Goal: Task Accomplishment & Management: Manage account settings

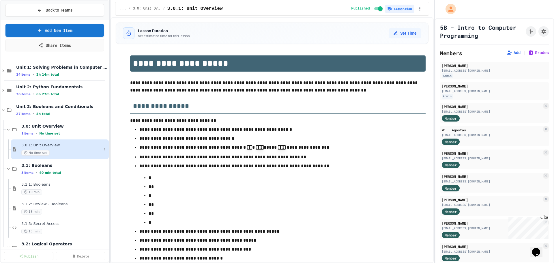
scroll to position [27, 0]
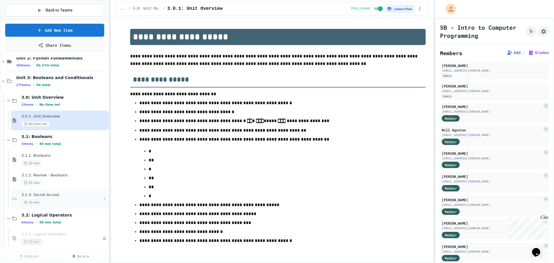
click at [50, 195] on span "3.1.3: Secret Access" at bounding box center [61, 194] width 80 height 5
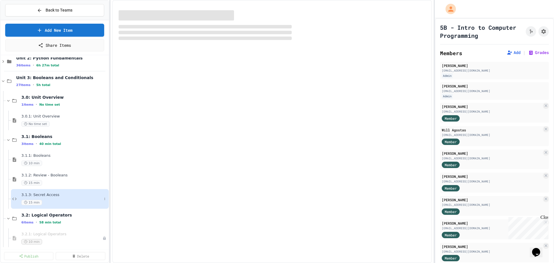
select select "*******"
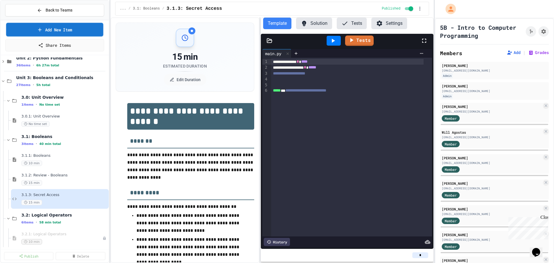
click at [69, 30] on link "Add New Item" at bounding box center [54, 30] width 97 height 14
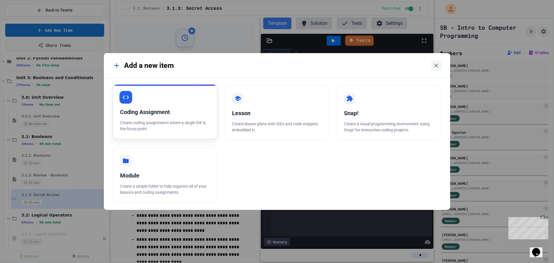
click at [180, 113] on div "Coding Assignment" at bounding box center [165, 112] width 90 height 9
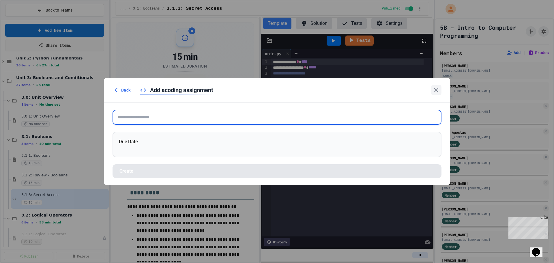
click at [176, 117] on input "text" at bounding box center [276, 117] width 329 height 15
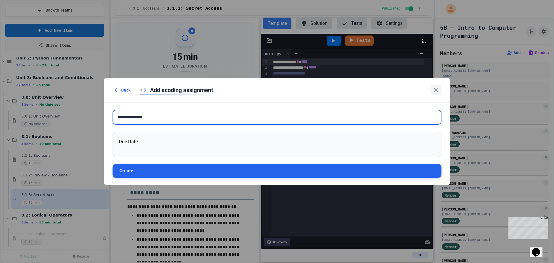
type input "**********"
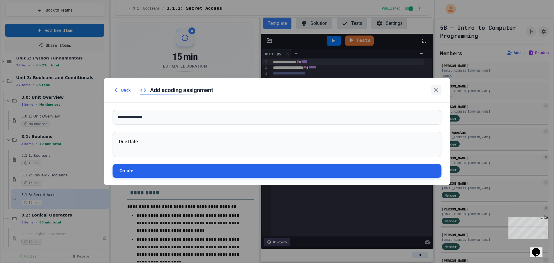
click at [181, 173] on button "Create" at bounding box center [276, 171] width 329 height 14
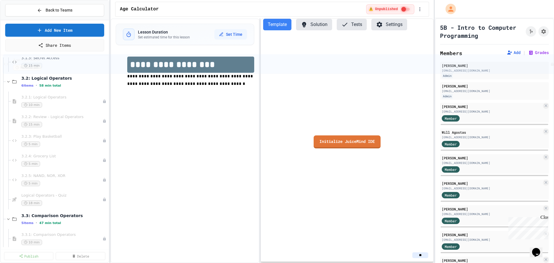
scroll to position [163, 0]
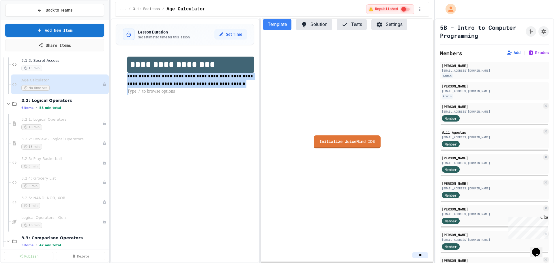
drag, startPoint x: 216, startPoint y: 91, endPoint x: 129, endPoint y: 75, distance: 87.8
click at [125, 75] on div "**********" at bounding box center [185, 76] width 139 height 50
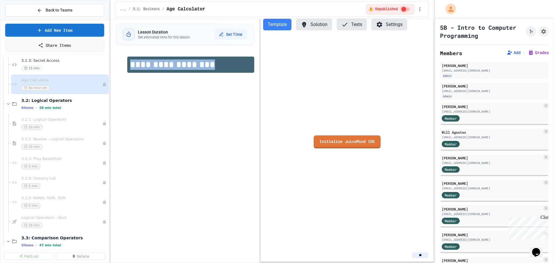
drag, startPoint x: 212, startPoint y: 70, endPoint x: 132, endPoint y: 69, distance: 79.6
click at [132, 70] on h1 "**********" at bounding box center [190, 65] width 127 height 16
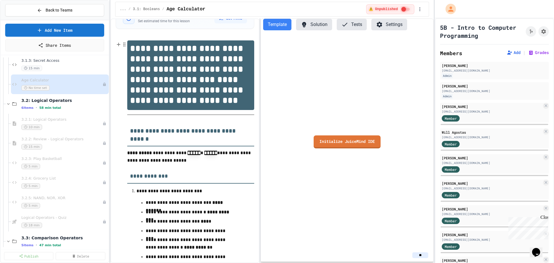
scroll to position [0, 0]
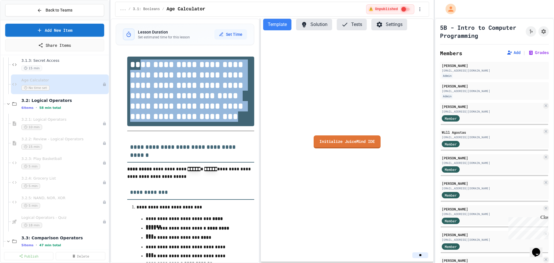
drag, startPoint x: 229, startPoint y: 123, endPoint x: 140, endPoint y: 67, distance: 105.3
click at [140, 67] on h1 "**********" at bounding box center [190, 91] width 127 height 69
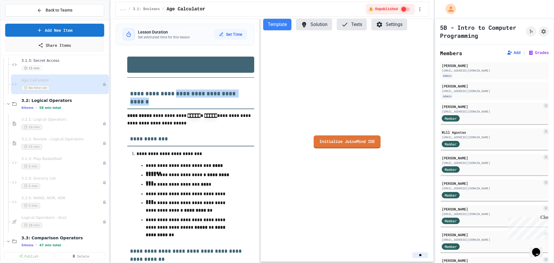
drag, startPoint x: 176, startPoint y: 94, endPoint x: 188, endPoint y: 101, distance: 13.6
click at [189, 101] on h3 "**********" at bounding box center [190, 95] width 127 height 27
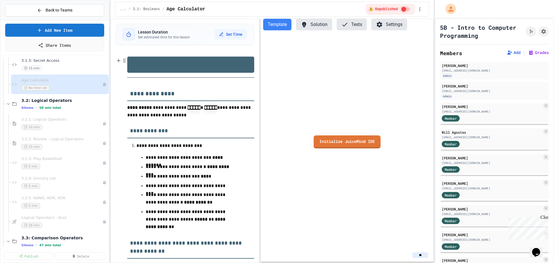
click at [162, 64] on h1 at bounding box center [190, 65] width 127 height 16
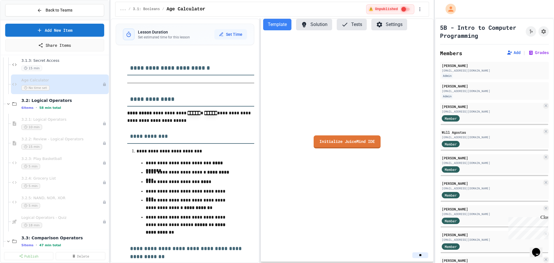
click at [171, 99] on h3 "**********" at bounding box center [190, 97] width 127 height 19
click at [187, 82] on div at bounding box center [190, 83] width 127 height 10
click at [125, 82] on icon "button" at bounding box center [124, 82] width 5 height 6
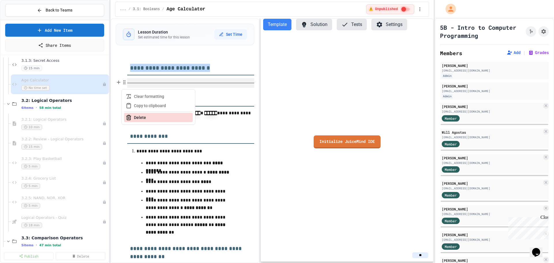
click at [136, 119] on button "Delete" at bounding box center [158, 117] width 69 height 9
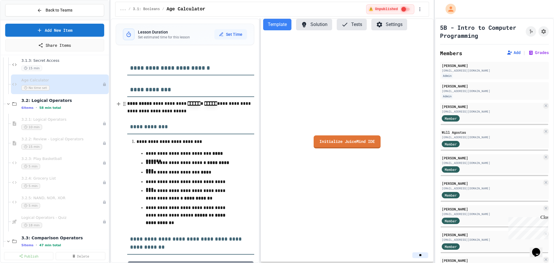
click at [187, 103] on code "*****" at bounding box center [193, 103] width 13 height 4
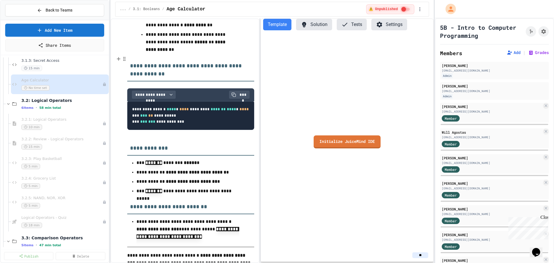
scroll to position [202, 0]
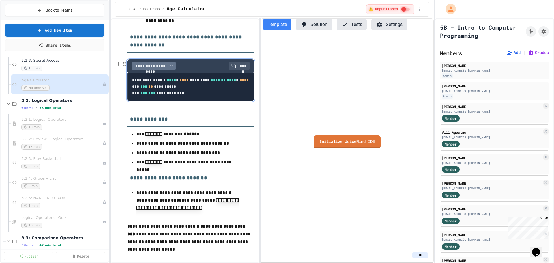
click at [170, 66] on icon "button" at bounding box center [171, 65] width 5 height 5
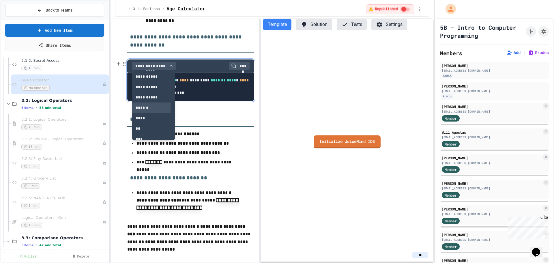
click at [141, 107] on button "******" at bounding box center [151, 107] width 38 height 10
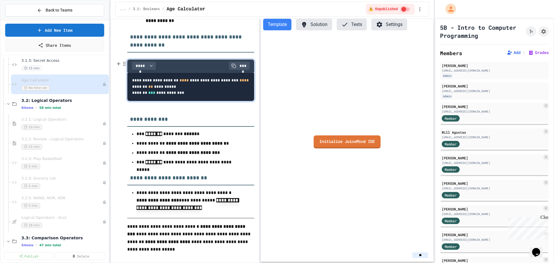
scroll to position [227, 0]
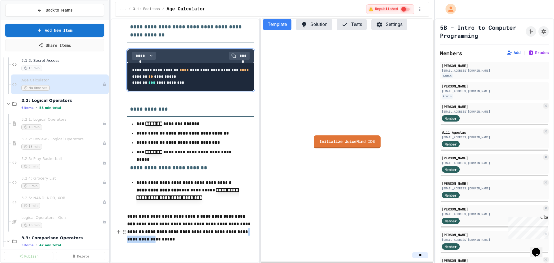
drag, startPoint x: 239, startPoint y: 235, endPoint x: 212, endPoint y: 237, distance: 26.3
click at [212, 237] on p "**********" at bounding box center [190, 228] width 127 height 32
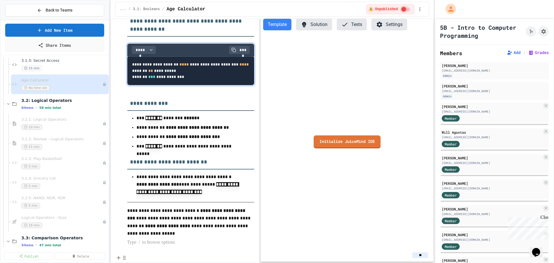
click at [160, 246] on p at bounding box center [190, 241] width 127 height 7
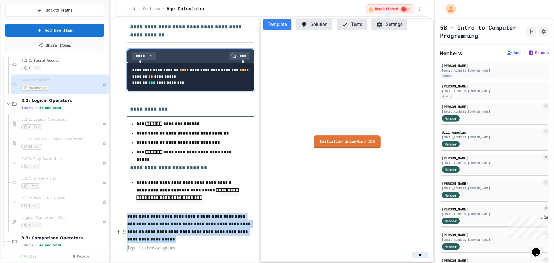
drag, startPoint x: 158, startPoint y: 244, endPoint x: 131, endPoint y: 217, distance: 38.5
click at [129, 217] on div "**********" at bounding box center [190, 48] width 127 height 407
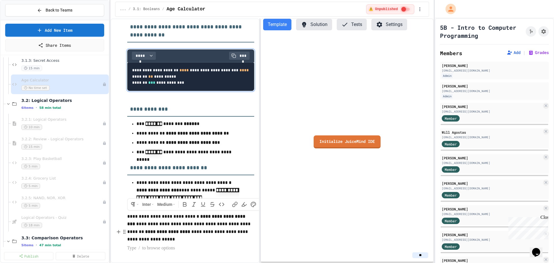
scroll to position [195, 0]
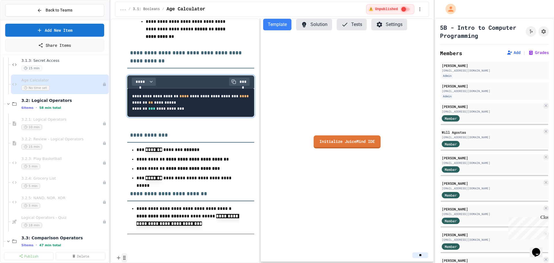
click at [124, 255] on icon "button" at bounding box center [124, 258] width 5 height 6
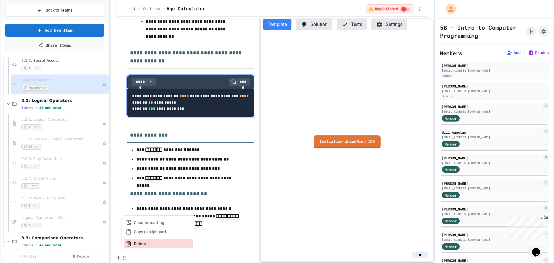
click at [146, 239] on button "Delete" at bounding box center [158, 243] width 69 height 9
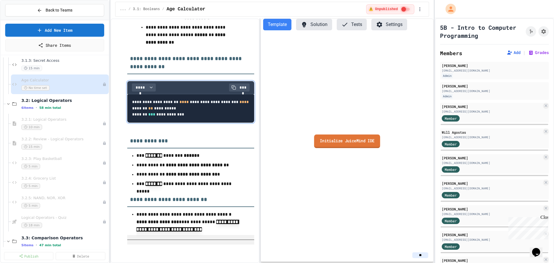
click at [353, 140] on link "Initialize JuiceMind IDE" at bounding box center [347, 141] width 66 height 14
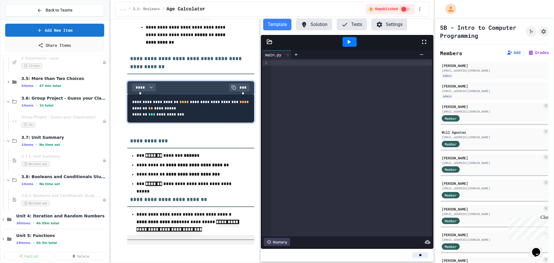
scroll to position [567, 0]
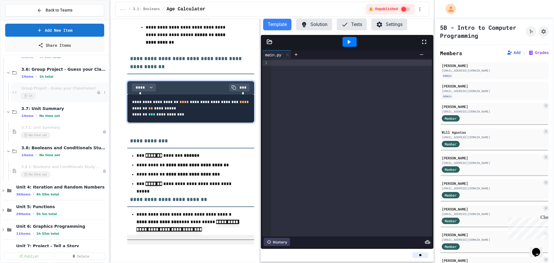
click at [68, 96] on div "1h" at bounding box center [58, 95] width 75 height 5
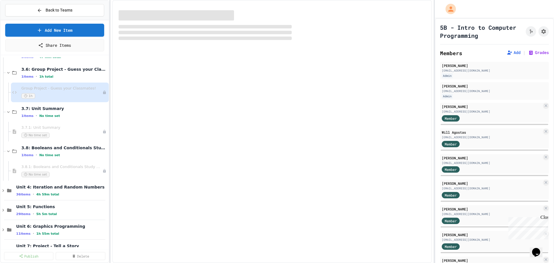
select select "***"
select select "*******"
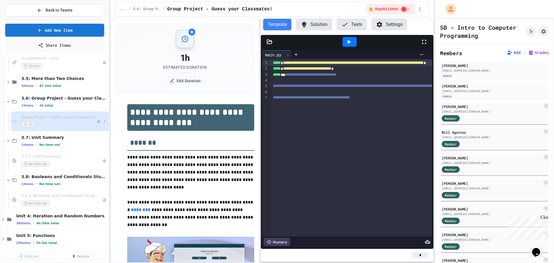
scroll to position [480, 0]
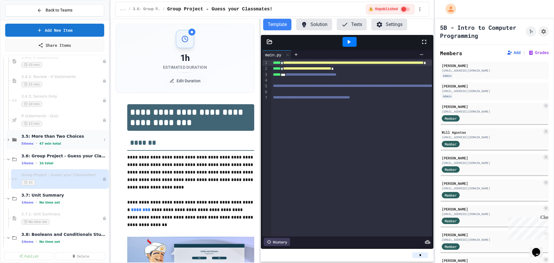
click at [43, 138] on span "3.5: More than Two Choices" at bounding box center [61, 135] width 80 height 5
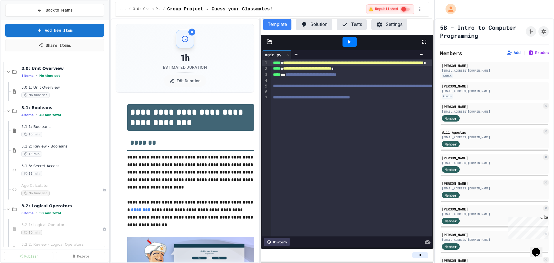
scroll to position [86, 0]
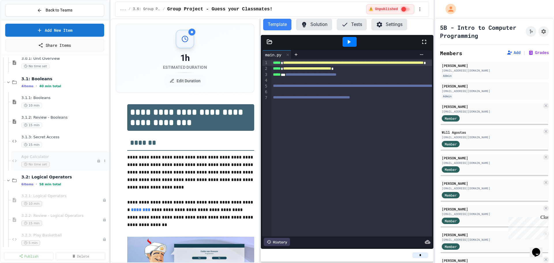
click at [41, 159] on span "Age Calculator" at bounding box center [58, 156] width 75 height 5
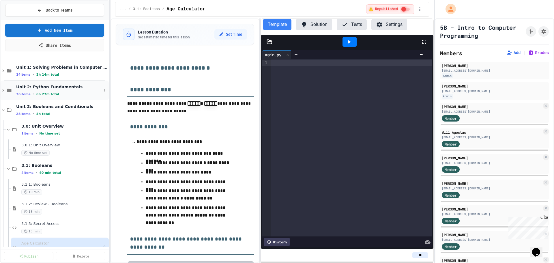
click at [47, 87] on span "Unit 2: Python Fundamentals" at bounding box center [59, 86] width 86 height 5
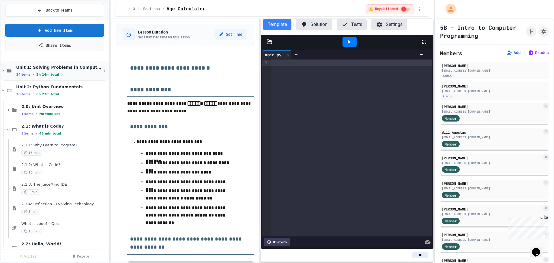
click at [26, 70] on span "Unit 1: Solving Problems in Computer Science" at bounding box center [59, 67] width 86 height 5
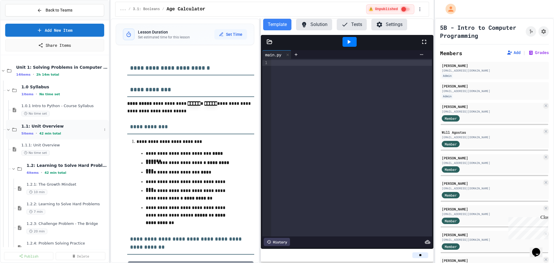
click at [7, 128] on icon at bounding box center [8, 129] width 5 height 5
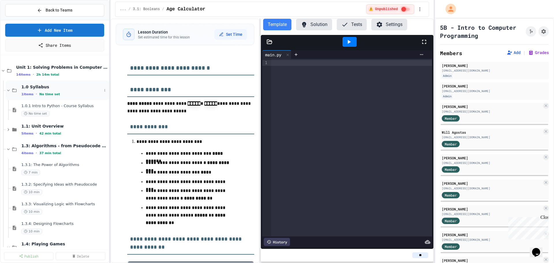
click at [7, 90] on icon at bounding box center [8, 90] width 3 height 2
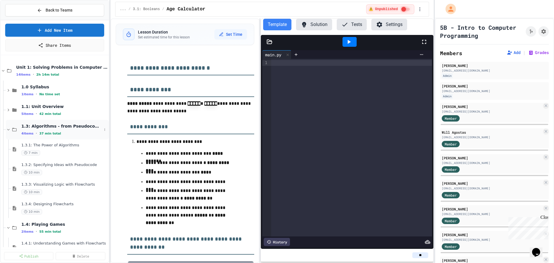
click at [7, 130] on icon at bounding box center [8, 129] width 5 height 5
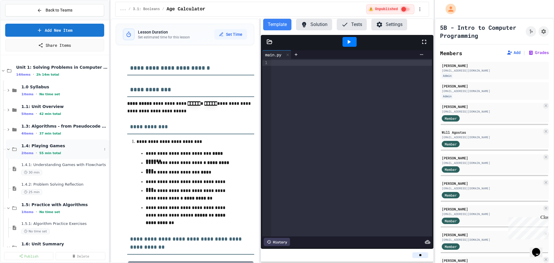
click at [10, 148] on icon at bounding box center [8, 148] width 5 height 5
click at [8, 168] on icon at bounding box center [8, 168] width 5 height 5
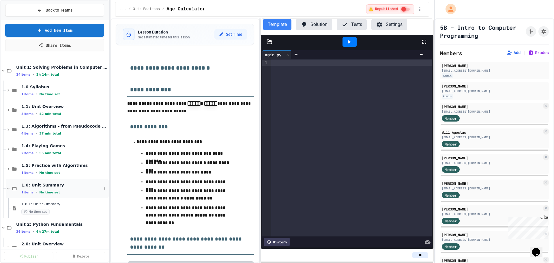
click at [10, 187] on icon at bounding box center [8, 188] width 5 height 5
click at [7, 168] on icon at bounding box center [8, 168] width 5 height 5
click at [50, 190] on div "No time set" at bounding box center [61, 191] width 80 height 5
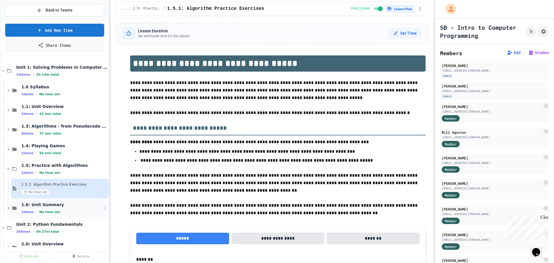
click at [9, 208] on icon at bounding box center [8, 208] width 2 height 3
click at [9, 208] on icon at bounding box center [8, 208] width 3 height 2
click at [81, 187] on div "1.5.1: Algorithm Practice Exercises No time set" at bounding box center [61, 188] width 80 height 13
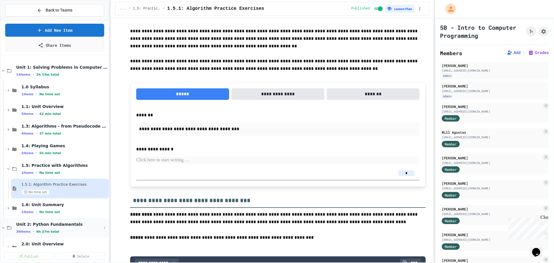
click at [52, 223] on span "Unit 2: Python Fundamentals" at bounding box center [59, 223] width 86 height 5
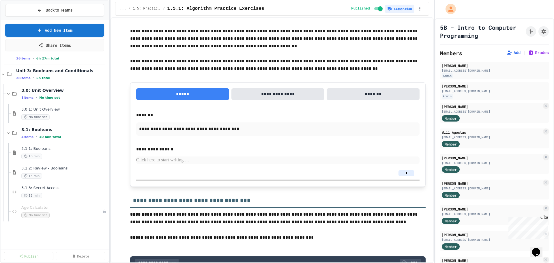
scroll to position [58, 0]
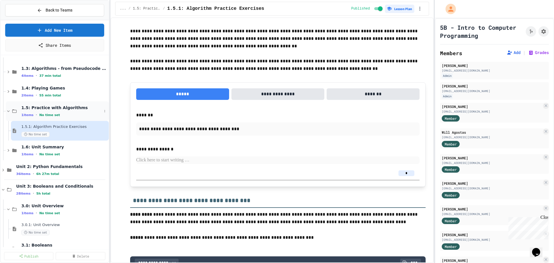
click at [8, 110] on icon at bounding box center [8, 110] width 5 height 5
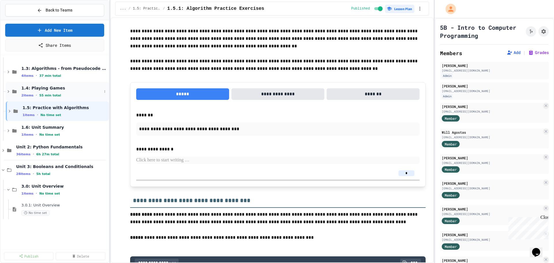
scroll to position [0, 0]
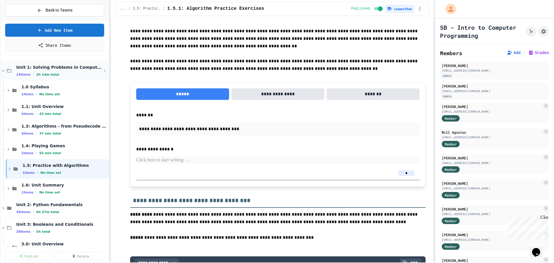
click at [5, 70] on icon at bounding box center [3, 70] width 5 height 5
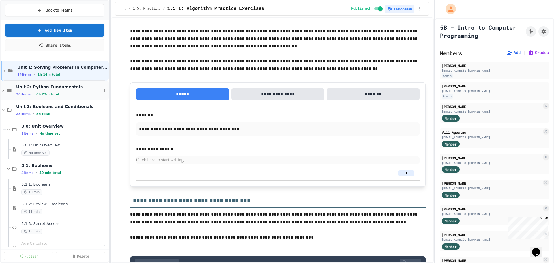
click at [4, 88] on icon at bounding box center [3, 90] width 5 height 5
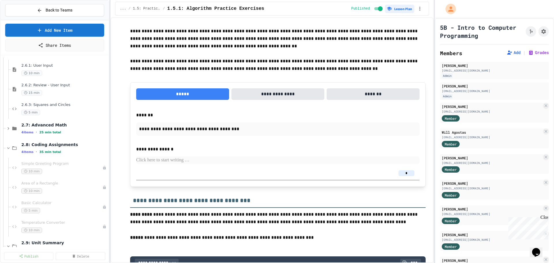
scroll to position [461, 0]
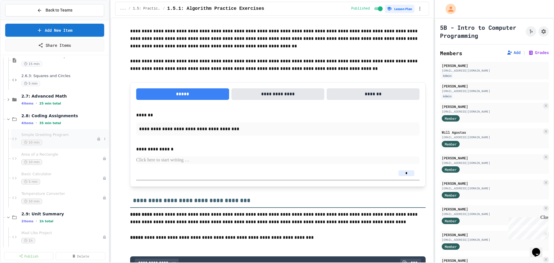
click at [44, 134] on span "Simple Greeting Program" at bounding box center [58, 134] width 75 height 5
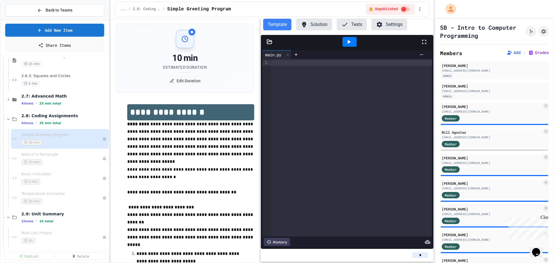
click at [308, 22] on button "Solution" at bounding box center [314, 25] width 36 height 12
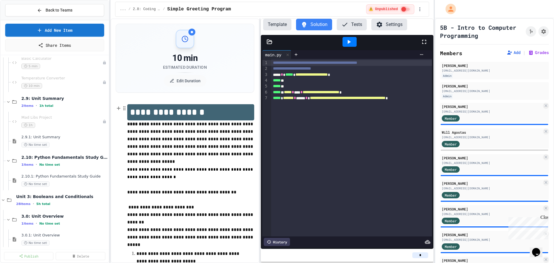
scroll to position [58, 0]
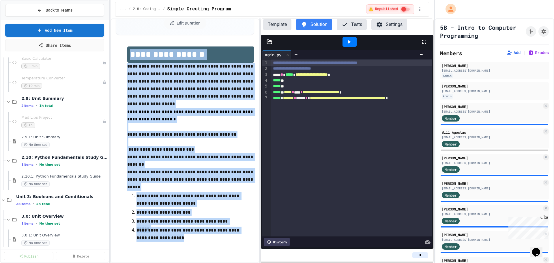
drag, startPoint x: 129, startPoint y: 53, endPoint x: 221, endPoint y: 238, distance: 206.4
click at [221, 238] on div "**********" at bounding box center [190, 151] width 127 height 210
copy div "**********"
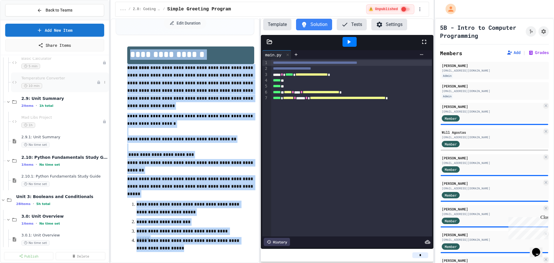
scroll to position [519, 0]
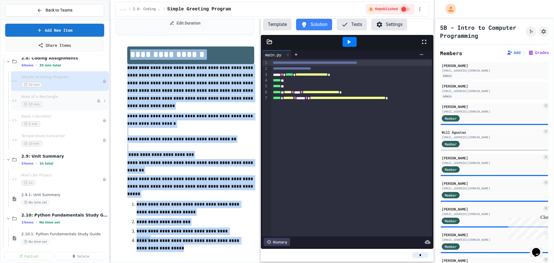
click at [59, 99] on span "Area of a Rectangle" at bounding box center [58, 96] width 75 height 5
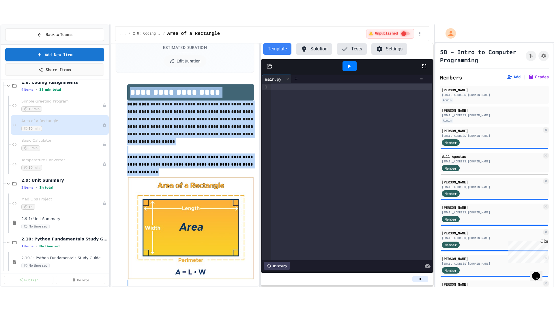
scroll to position [45, 0]
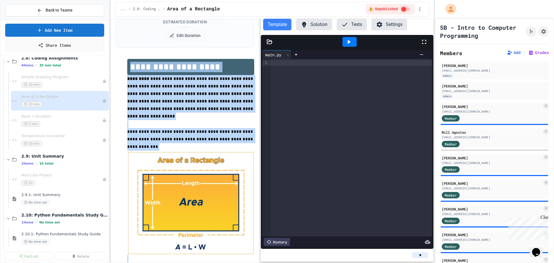
drag, startPoint x: 130, startPoint y: 108, endPoint x: 266, endPoint y: 266, distance: 208.8
click at [266, 262] on html "**********" at bounding box center [277, 131] width 554 height 263
copy div "**********"
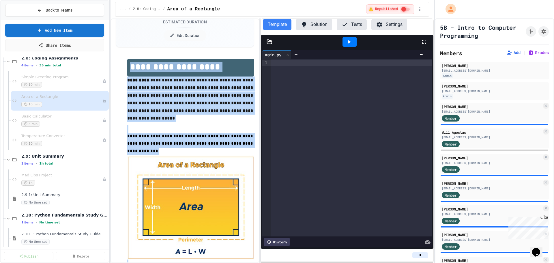
click at [316, 22] on button "Solution" at bounding box center [314, 25] width 36 height 12
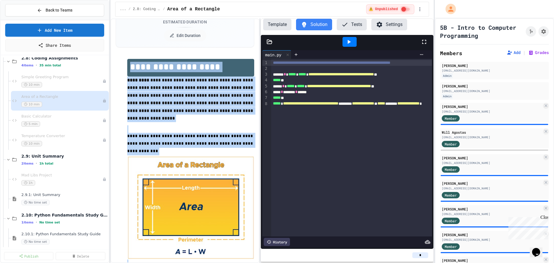
click at [423, 40] on icon at bounding box center [424, 42] width 4 height 4
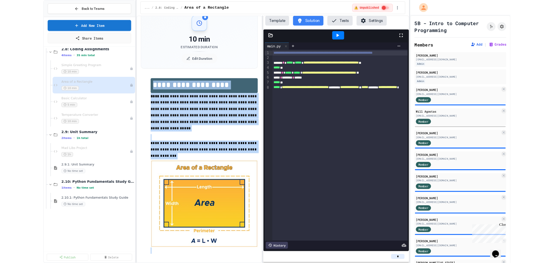
scroll to position [0, 0]
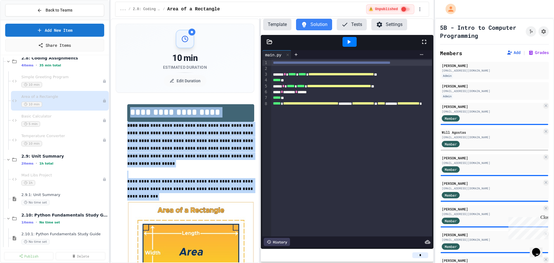
click at [422, 41] on icon at bounding box center [424, 42] width 4 height 4
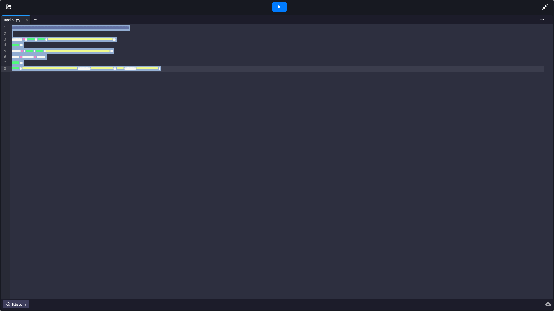
drag, startPoint x: 12, startPoint y: 27, endPoint x: 232, endPoint y: 68, distance: 224.3
click at [233, 68] on div "**********" at bounding box center [281, 161] width 542 height 275
copy div "**********"
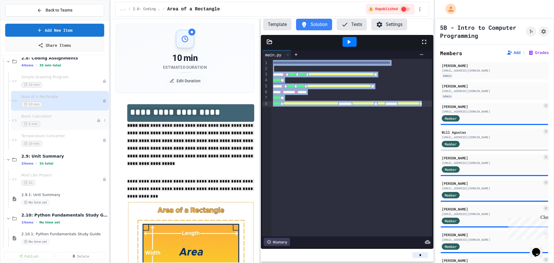
click at [54, 119] on div "Basic Calculator 5 min" at bounding box center [58, 120] width 75 height 13
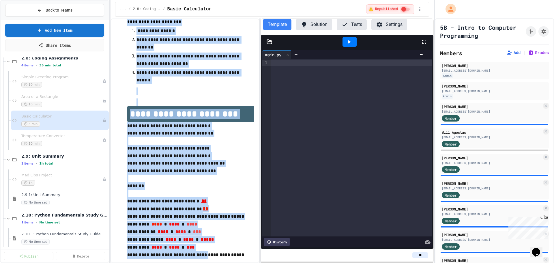
scroll to position [190, 0]
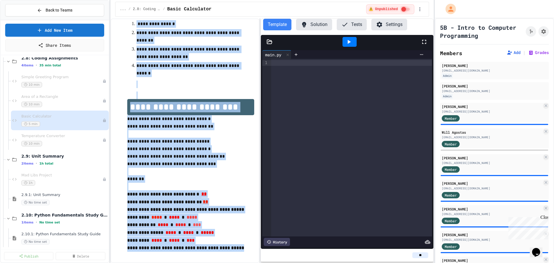
drag, startPoint x: 130, startPoint y: 108, endPoint x: 246, endPoint y: 257, distance: 188.4
click at [246, 257] on div "**********" at bounding box center [185, 86] width 139 height 344
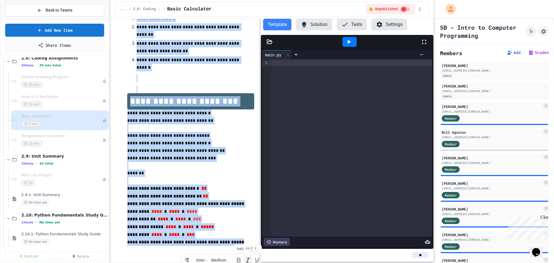
copy div "**********"
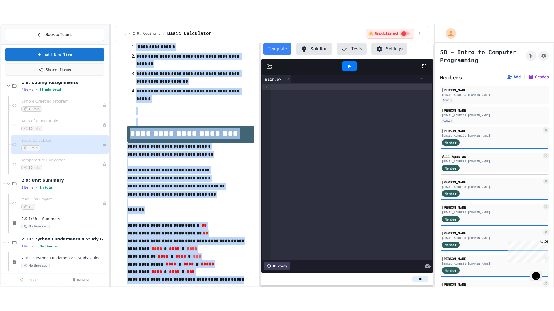
scroll to position [195, 0]
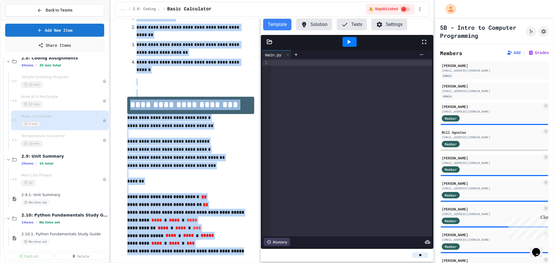
click at [315, 20] on button "Solution" at bounding box center [314, 25] width 36 height 12
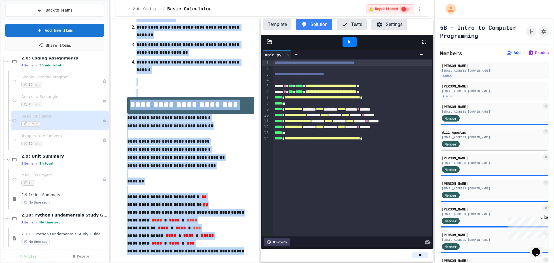
click at [424, 42] on icon at bounding box center [423, 41] width 7 height 7
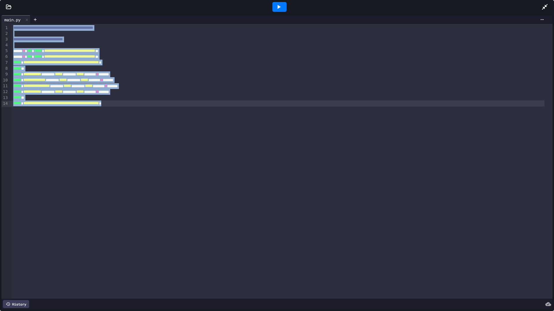
drag, startPoint x: 13, startPoint y: 27, endPoint x: 154, endPoint y: 110, distance: 163.2
click at [156, 108] on div "**********" at bounding box center [282, 161] width 541 height 275
copy div "**********"
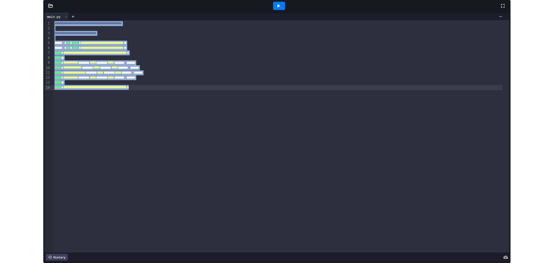
scroll to position [195, 0]
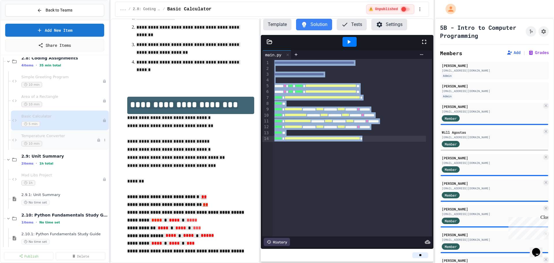
click at [50, 139] on div "Temperature Converter 10 min" at bounding box center [58, 139] width 75 height 13
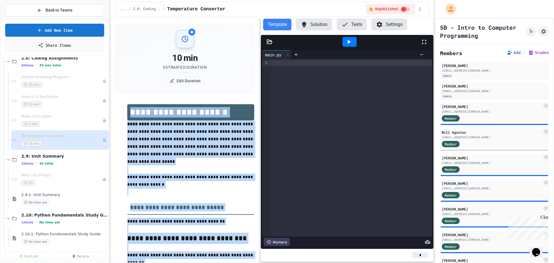
scroll to position [93, 0]
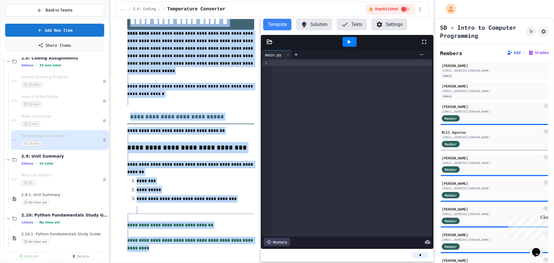
drag, startPoint x: 130, startPoint y: 110, endPoint x: 252, endPoint y: 269, distance: 199.8
click at [252, 262] on html "**********" at bounding box center [277, 131] width 554 height 263
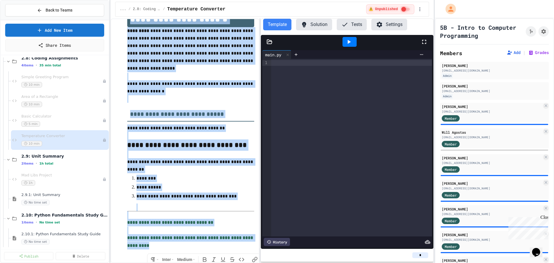
copy div "**********"
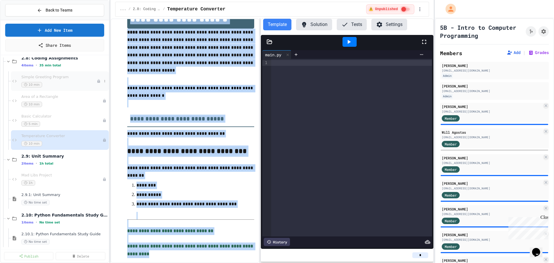
click at [37, 84] on span "10 min" at bounding box center [31, 84] width 21 height 5
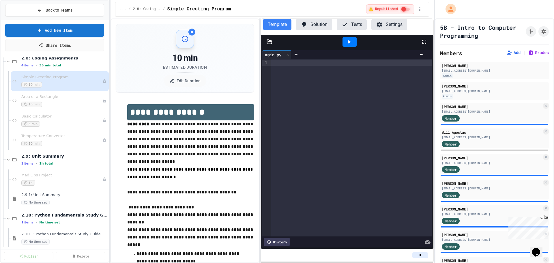
click at [305, 20] on button "Solution" at bounding box center [314, 25] width 36 height 12
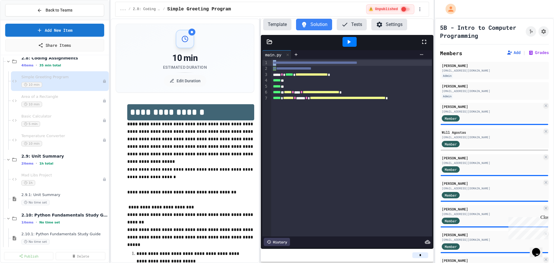
drag, startPoint x: 273, startPoint y: 63, endPoint x: 277, endPoint y: 65, distance: 4.3
click at [277, 65] on span "**********" at bounding box center [315, 63] width 84 height 4
click at [422, 39] on icon at bounding box center [423, 41] width 7 height 7
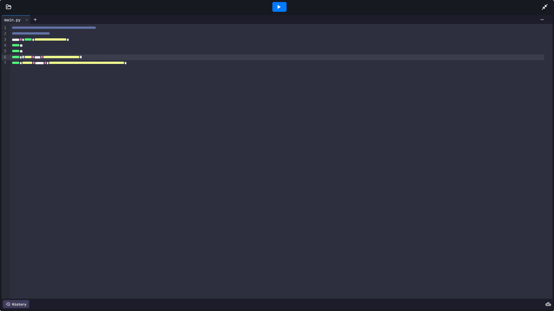
click at [133, 55] on div "**********" at bounding box center [276, 57] width 533 height 6
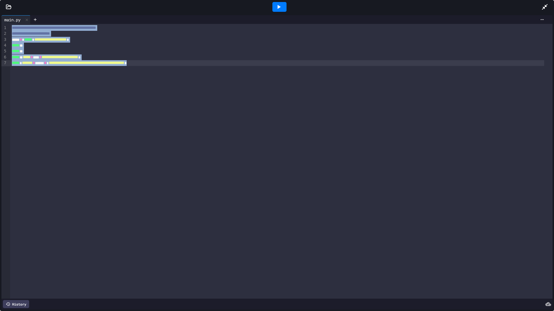
drag, startPoint x: 11, startPoint y: 28, endPoint x: 197, endPoint y: 61, distance: 189.7
click at [197, 61] on div "**********" at bounding box center [281, 161] width 542 height 275
copy div "**********"
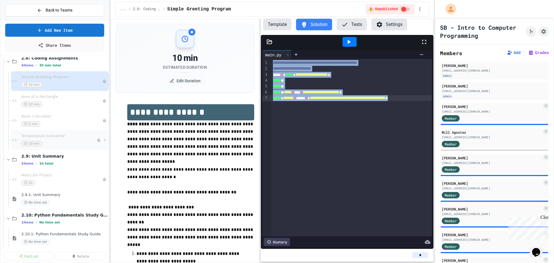
click at [53, 136] on span "Temperature Converter" at bounding box center [58, 135] width 75 height 5
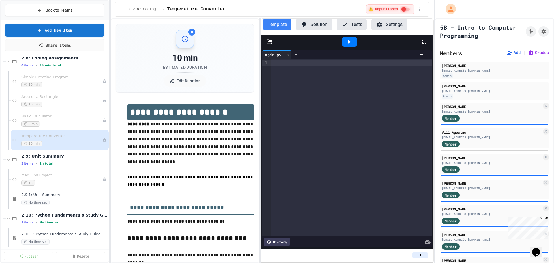
click at [321, 22] on button "Solution" at bounding box center [314, 25] width 36 height 12
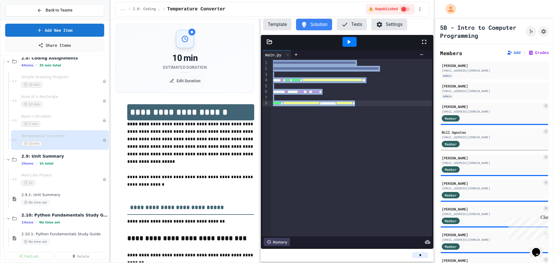
drag, startPoint x: 271, startPoint y: 64, endPoint x: 402, endPoint y: 106, distance: 137.5
click at [402, 106] on div "**********" at bounding box center [353, 147] width 164 height 177
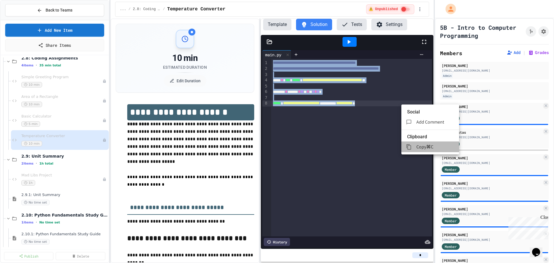
click at [414, 144] on div at bounding box center [411, 147] width 10 height 6
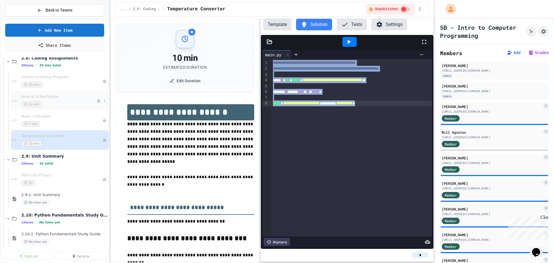
scroll to position [346, 0]
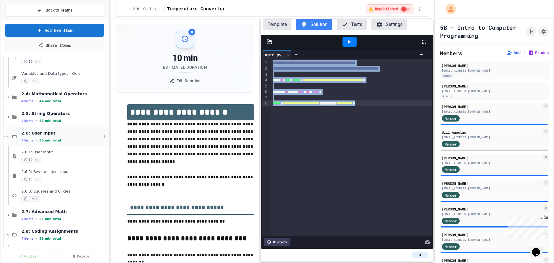
click at [7, 138] on icon at bounding box center [8, 136] width 5 height 5
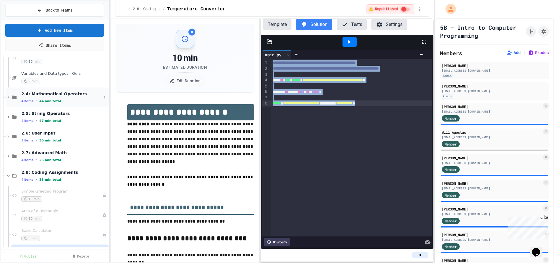
scroll to position [259, 0]
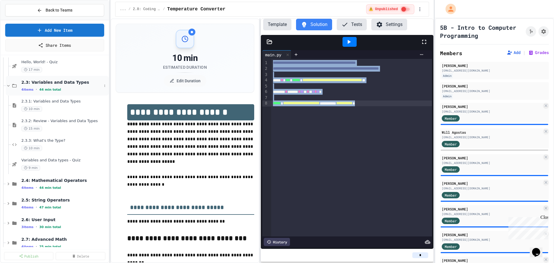
click at [8, 84] on icon at bounding box center [8, 85] width 5 height 5
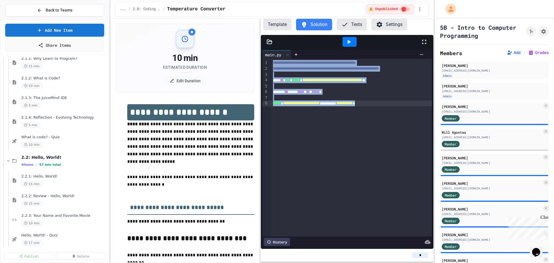
scroll to position [0, 0]
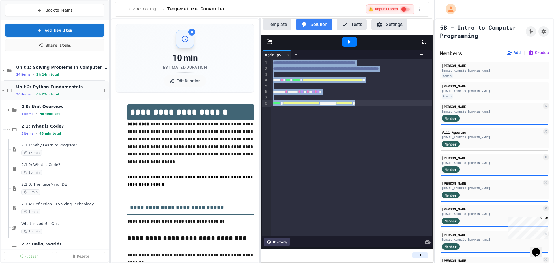
click at [2, 89] on icon at bounding box center [3, 90] width 5 height 5
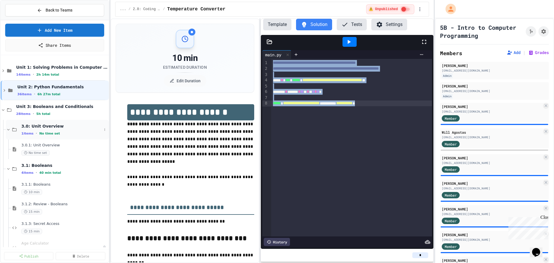
click at [44, 129] on div "3.0: Unit Overview 1 items • No time set" at bounding box center [61, 129] width 80 height 12
click at [40, 129] on div "3.0: Unit Overview 1 items • No time set" at bounding box center [61, 129] width 80 height 12
click at [34, 147] on span "3.0.1: Unit Overview" at bounding box center [61, 145] width 80 height 5
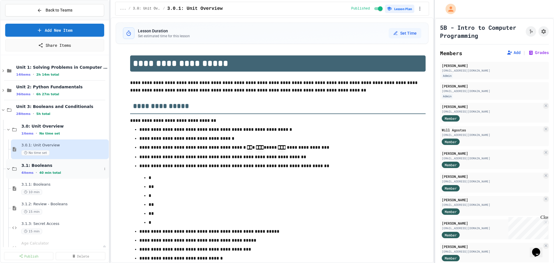
click at [39, 168] on span "3.1: Booleans" at bounding box center [61, 165] width 80 height 5
click at [40, 188] on div "3.2: Logical Operators 6 items • 58 min total" at bounding box center [61, 188] width 80 height 12
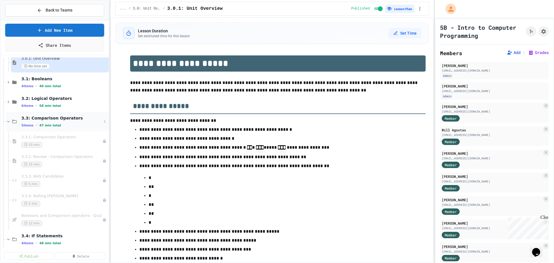
scroll to position [115, 0]
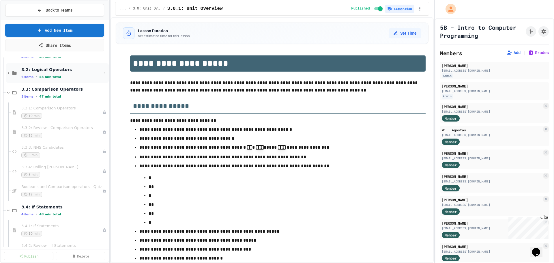
click at [30, 70] on span "3.2: Logical Operators" at bounding box center [61, 69] width 80 height 5
click at [29, 170] on div "3.2.5: NAND, NOR, XOR 5 min" at bounding box center [58, 171] width 75 height 13
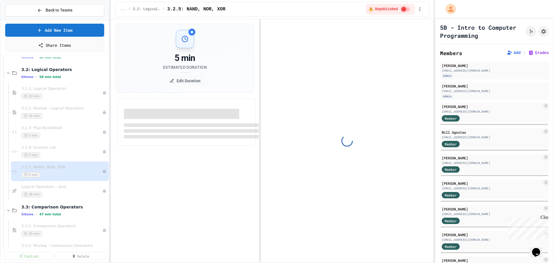
select select "*******"
select select "***"
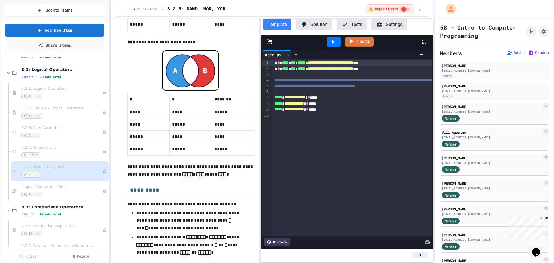
scroll to position [490, 0]
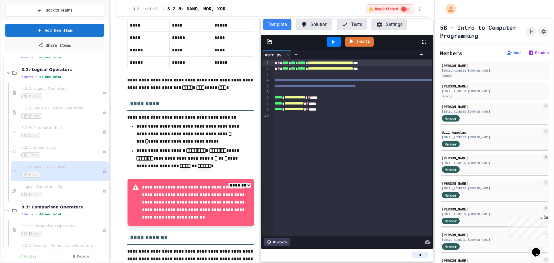
click at [316, 26] on button "Solution" at bounding box center [314, 25] width 36 height 12
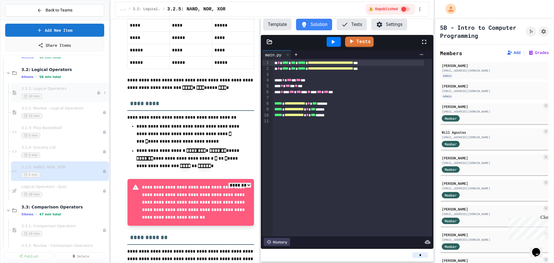
click at [45, 94] on div "10 min" at bounding box center [58, 95] width 75 height 5
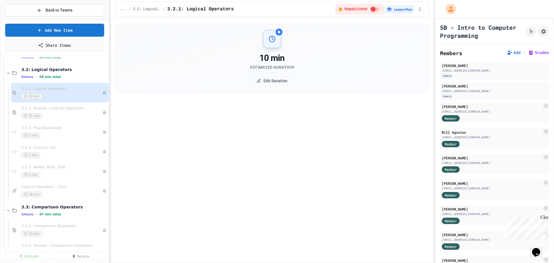
select select "***"
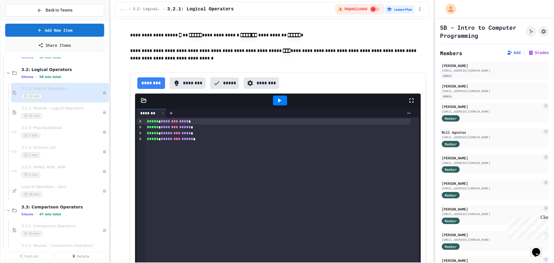
scroll to position [634, 0]
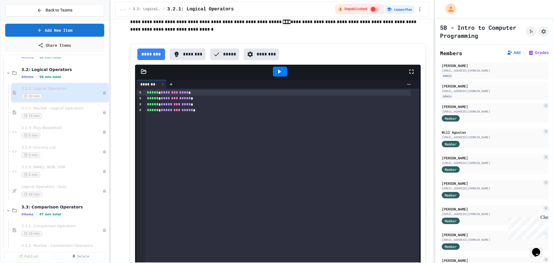
click at [276, 75] on icon at bounding box center [279, 71] width 7 height 7
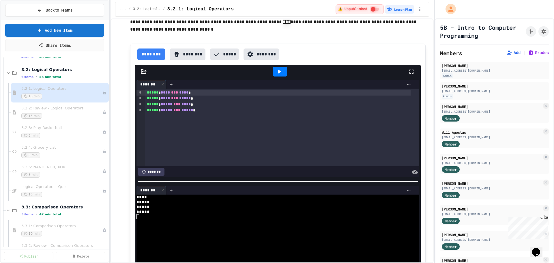
click at [175, 94] on span "***" at bounding box center [174, 92] width 7 height 4
click at [165, 100] on span "****" at bounding box center [165, 98] width 9 height 4
click at [176, 101] on div "***** * **** *** ***** *" at bounding box center [277, 98] width 265 height 6
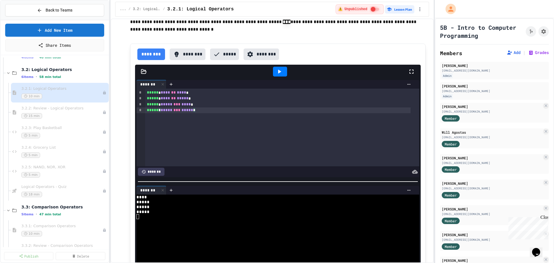
click at [156, 147] on div "***** * **** ** **** * ***** * **** ** ***** * ***** * ***** *** **** * ***** *…" at bounding box center [282, 128] width 274 height 78
click at [178, 107] on div "***** * ***** *** **** *" at bounding box center [277, 104] width 265 height 6
click at [162, 140] on div "***** * **** ** **** * ***** * **** ** ***** * ***** * ***** ** **** * ***** * …" at bounding box center [282, 128] width 274 height 78
click at [178, 112] on span "***" at bounding box center [176, 110] width 7 height 4
click at [278, 204] on div "*****" at bounding box center [272, 201] width 272 height 5
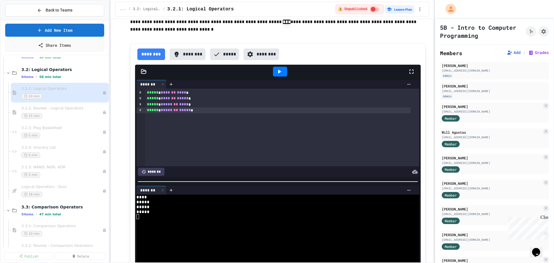
click at [276, 75] on icon at bounding box center [279, 71] width 7 height 7
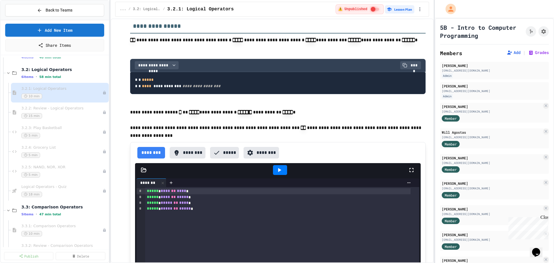
scroll to position [721, 0]
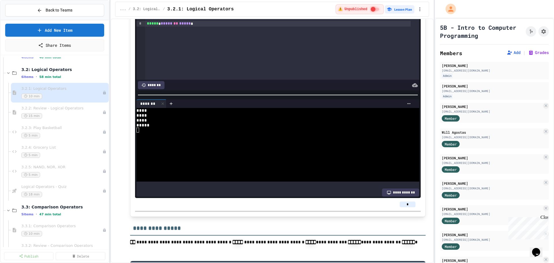
click at [142, 87] on icon at bounding box center [143, 85] width 5 height 5
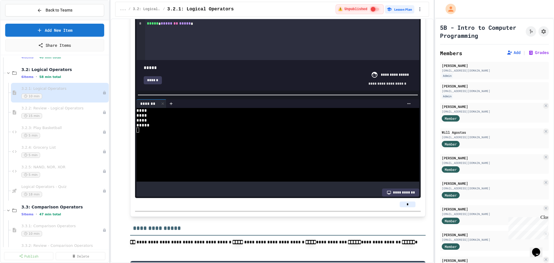
type input "*"
click at [144, 64] on span at bounding box center [144, 64] width 0 height 0
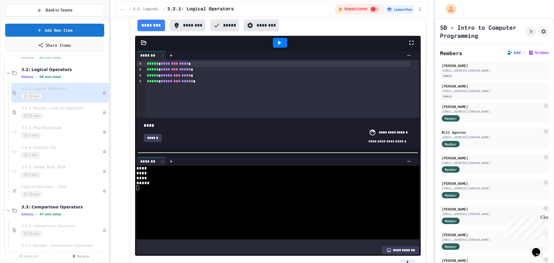
click at [279, 48] on div at bounding box center [280, 43] width 14 height 10
click at [151, 142] on div "******" at bounding box center [153, 138] width 18 height 8
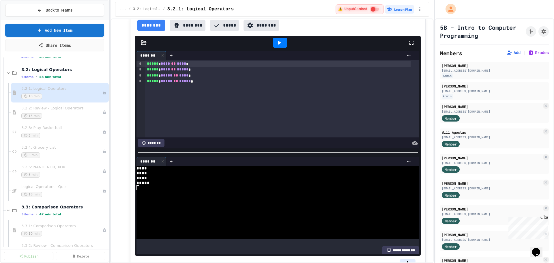
click at [173, 65] on span "**" at bounding box center [173, 63] width 5 height 4
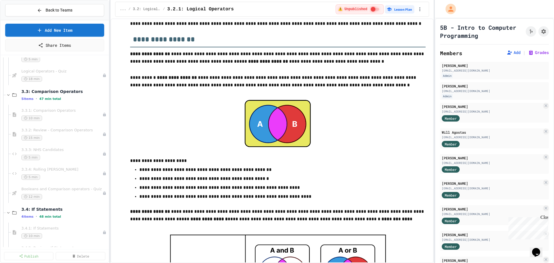
scroll to position [0, 0]
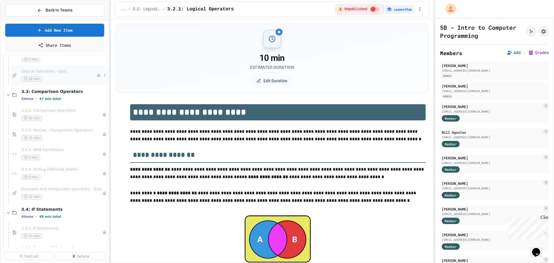
click at [47, 74] on div "Logical Operators - Quiz 18 min" at bounding box center [58, 75] width 75 height 13
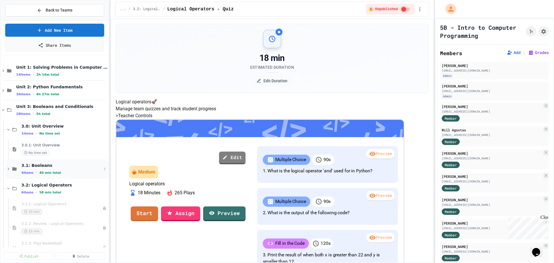
click at [7, 168] on icon at bounding box center [8, 168] width 5 height 5
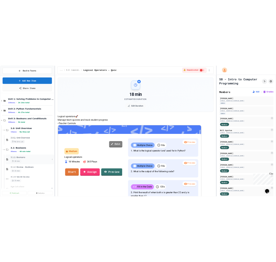
scroll to position [58, 0]
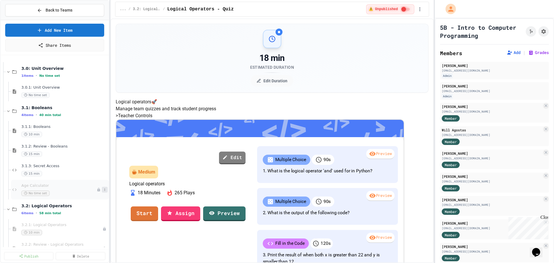
click at [103, 190] on icon at bounding box center [104, 189] width 3 height 3
click at [114, 157] on div at bounding box center [277, 131] width 554 height 263
click at [59, 190] on div "No time set" at bounding box center [58, 192] width 75 height 5
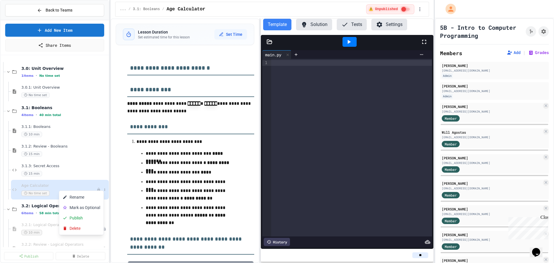
click at [418, 10] on div at bounding box center [277, 131] width 554 height 263
click at [422, 10] on icon "button" at bounding box center [420, 9] width 6 height 6
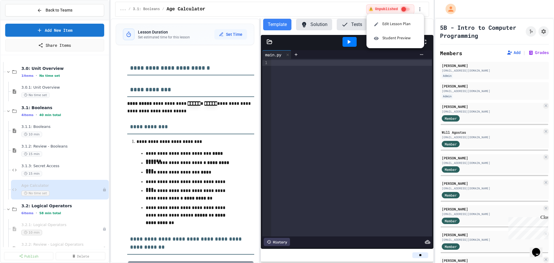
click at [338, 10] on div at bounding box center [277, 131] width 554 height 263
click at [378, 23] on icon at bounding box center [379, 24] width 5 height 5
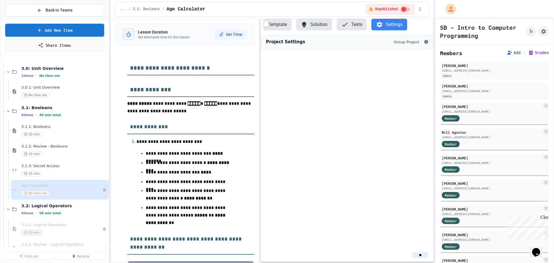
click at [336, 6] on div "... / 3.1: Booleans / Age Calculator" at bounding box center [242, 9] width 244 height 7
click at [207, 81] on h3 "**********" at bounding box center [190, 87] width 127 height 19
click at [317, 22] on button "Solution" at bounding box center [314, 25] width 36 height 12
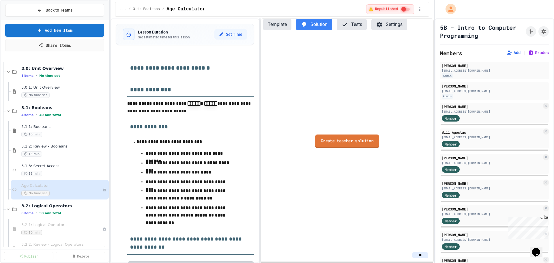
click at [344, 142] on link "Create teacher solution" at bounding box center [347, 141] width 64 height 14
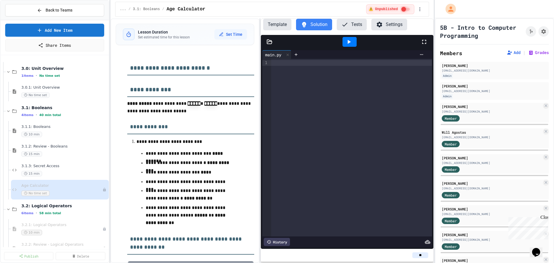
click at [308, 22] on button "Solution" at bounding box center [314, 25] width 36 height 12
click at [284, 63] on div at bounding box center [351, 63] width 161 height 6
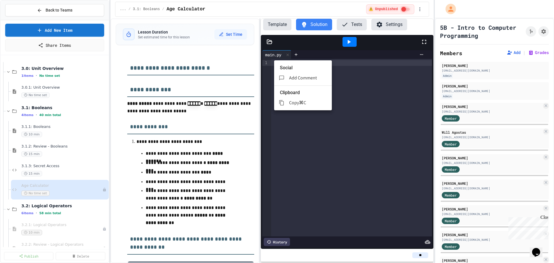
click at [306, 24] on div at bounding box center [277, 131] width 554 height 263
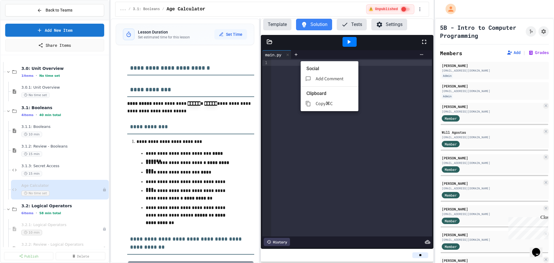
click at [416, 53] on div at bounding box center [277, 131] width 554 height 263
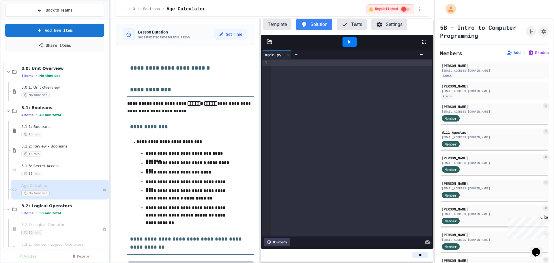
click at [419, 53] on icon at bounding box center [421, 54] width 5 height 5
click at [319, 24] on div at bounding box center [277, 131] width 554 height 263
click at [389, 23] on button "Settings" at bounding box center [389, 25] width 36 height 12
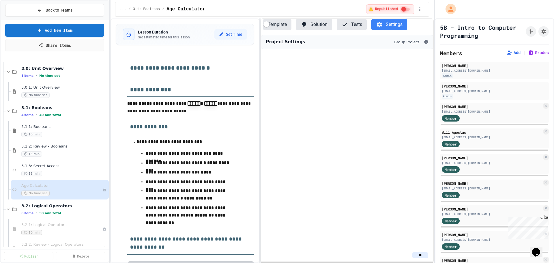
click at [315, 25] on button "Solution" at bounding box center [314, 25] width 36 height 12
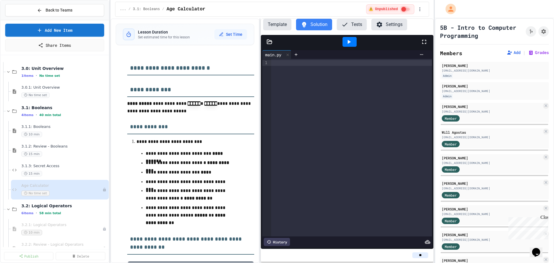
click at [281, 63] on div at bounding box center [351, 63] width 161 height 6
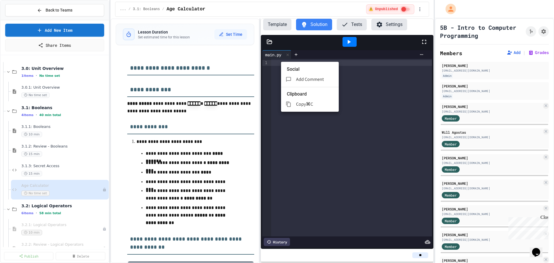
click at [423, 239] on div at bounding box center [277, 131] width 554 height 263
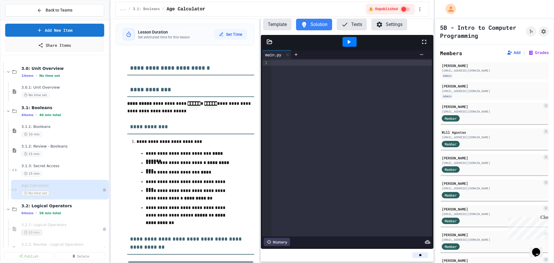
click at [424, 240] on icon at bounding box center [427, 242] width 6 height 4
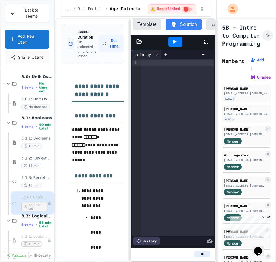
click at [154, 95] on div at bounding box center [177, 147] width 73 height 177
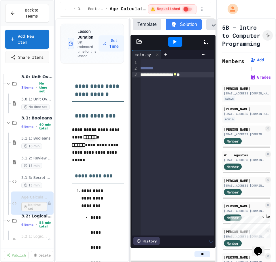
scroll to position [0, 45]
click at [149, 78] on div "**********" at bounding box center [157, 75] width 113 height 6
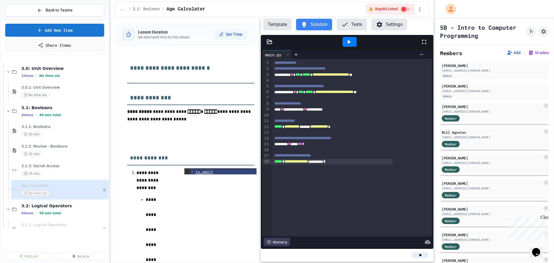
scroll to position [0, 0]
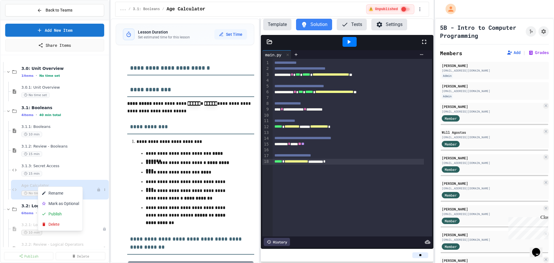
click at [161, 54] on div at bounding box center [277, 131] width 554 height 263
click at [67, 49] on link "Share Items" at bounding box center [54, 44] width 97 height 13
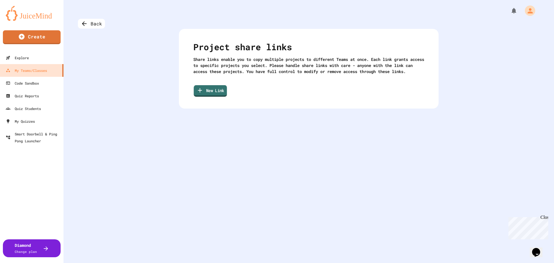
click at [208, 96] on link "New Link" at bounding box center [209, 91] width 33 height 12
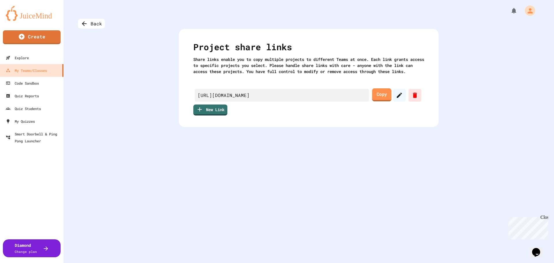
click at [375, 101] on link "Copy" at bounding box center [381, 94] width 19 height 13
click at [382, 101] on link "Copy" at bounding box center [381, 94] width 19 height 13
click at [45, 71] on div "My Teams/Classes" at bounding box center [26, 70] width 42 height 7
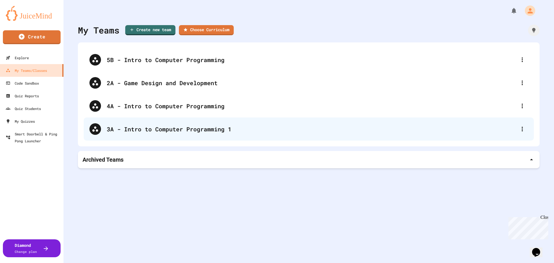
click at [178, 124] on div "3A - Intro to Computer Programming 1" at bounding box center [309, 128] width 450 height 23
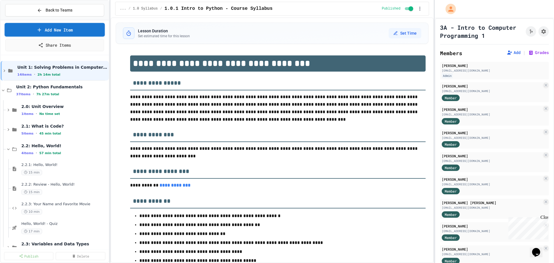
click at [67, 28] on link "Add New Item" at bounding box center [55, 30] width 100 height 14
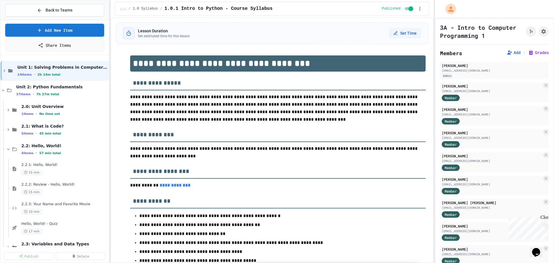
select select "**********"
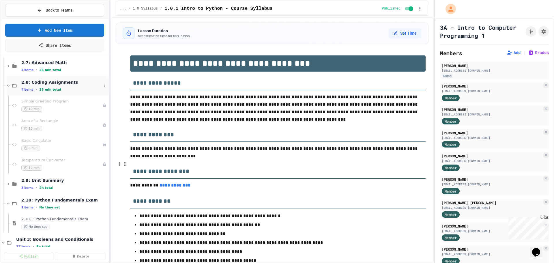
scroll to position [288, 0]
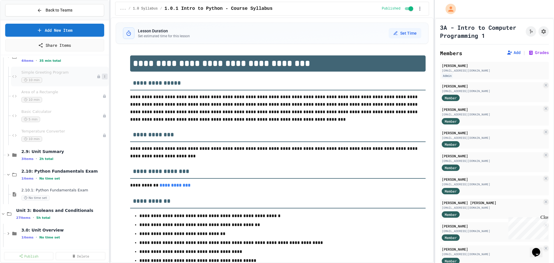
click at [103, 77] on icon at bounding box center [104, 76] width 3 height 3
click at [81, 107] on button "Publish" at bounding box center [89, 108] width 44 height 10
click at [103, 96] on icon at bounding box center [104, 95] width 3 height 3
click at [96, 126] on button "Publish" at bounding box center [89, 127] width 44 height 10
click at [103, 116] on icon at bounding box center [104, 115] width 3 height 3
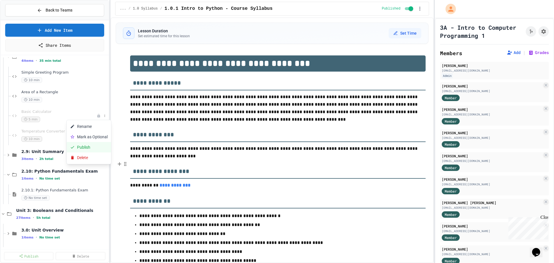
click at [87, 146] on button "Publish" at bounding box center [89, 147] width 44 height 10
click at [103, 135] on icon at bounding box center [104, 134] width 3 height 3
click at [82, 165] on button "Publish" at bounding box center [89, 166] width 44 height 10
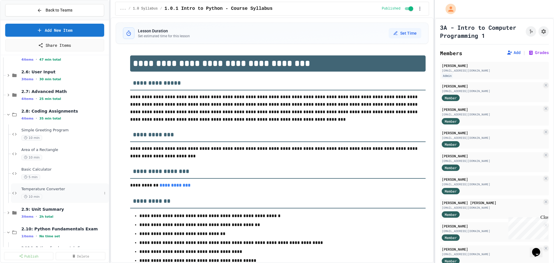
scroll to position [202, 0]
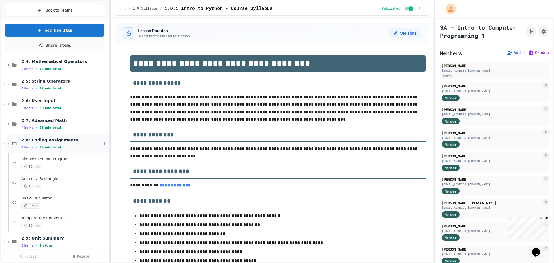
click at [7, 140] on div "2.8: Coding Assignments 4 items • 35 min total" at bounding box center [57, 143] width 103 height 20
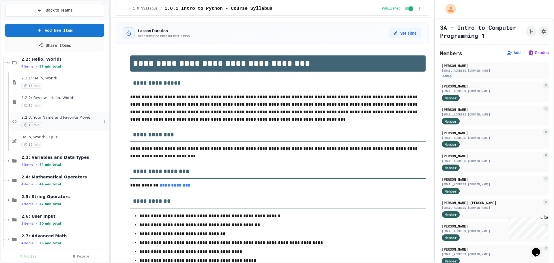
scroll to position [58, 0]
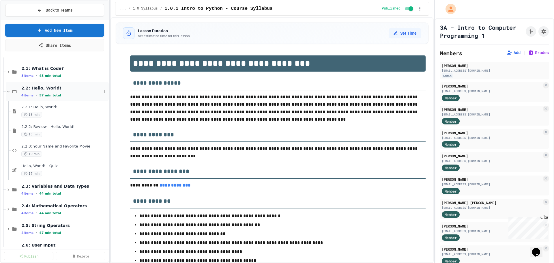
click at [7, 90] on icon at bounding box center [8, 91] width 5 height 5
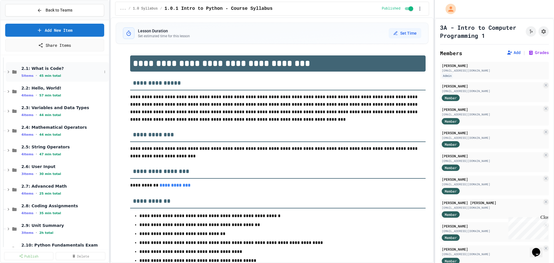
scroll to position [0, 0]
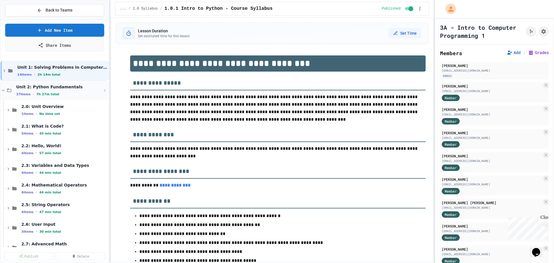
click at [4, 90] on icon at bounding box center [3, 90] width 3 height 2
click at [21, 168] on div "3.2: Logical Operators 6 items • 58 min total" at bounding box center [57, 169] width 103 height 20
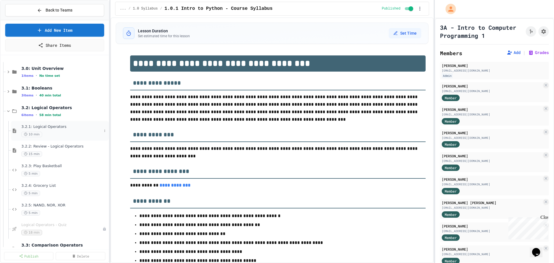
scroll to position [86, 0]
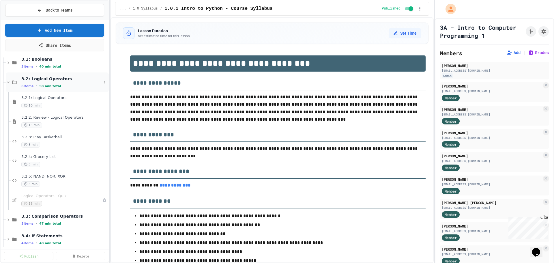
click at [7, 82] on icon at bounding box center [8, 82] width 5 height 5
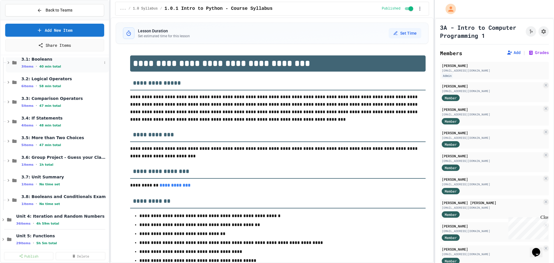
click at [6, 63] on icon at bounding box center [8, 62] width 5 height 5
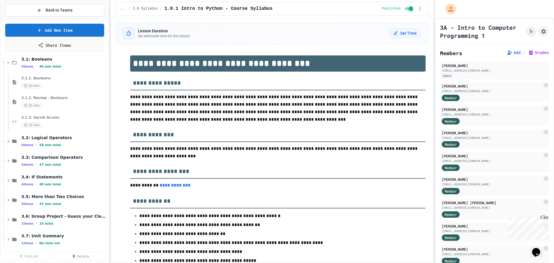
click at [540, 249] on icon "Chat widget" at bounding box center [536, 252] width 8 height 9
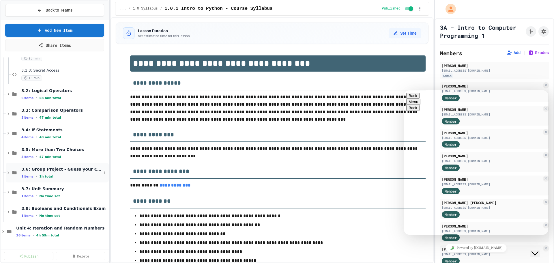
scroll to position [105, 0]
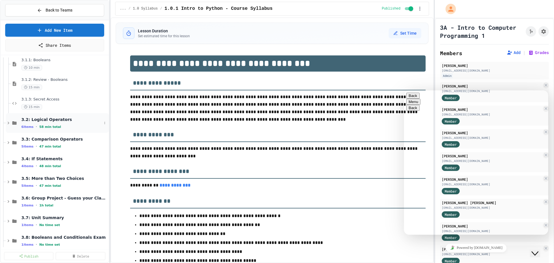
click at [8, 123] on icon at bounding box center [8, 122] width 5 height 5
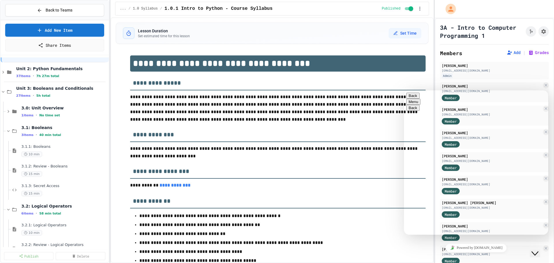
scroll to position [0, 0]
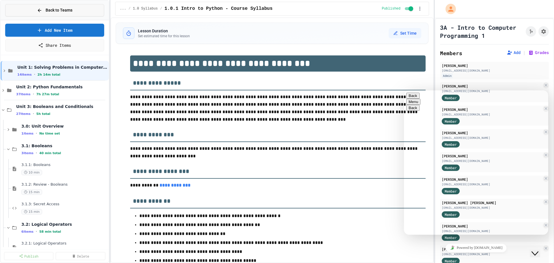
click at [37, 14] on button "Back to Teams" at bounding box center [54, 10] width 99 height 12
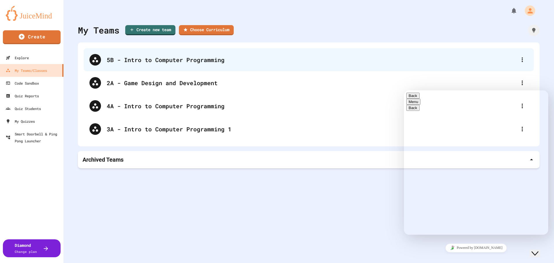
click at [138, 60] on div "5B - Intro to Computer Programming" at bounding box center [311, 59] width 409 height 9
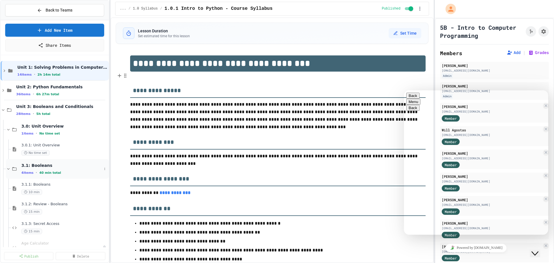
scroll to position [86, 0]
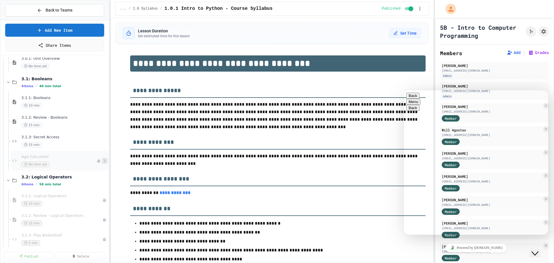
click at [103, 161] on icon at bounding box center [104, 160] width 3 height 3
click at [30, 10] on div at bounding box center [277, 131] width 554 height 263
click at [40, 11] on icon at bounding box center [39, 10] width 5 height 5
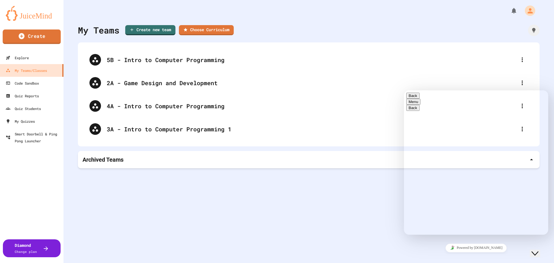
click at [35, 39] on link "Create" at bounding box center [32, 36] width 58 height 14
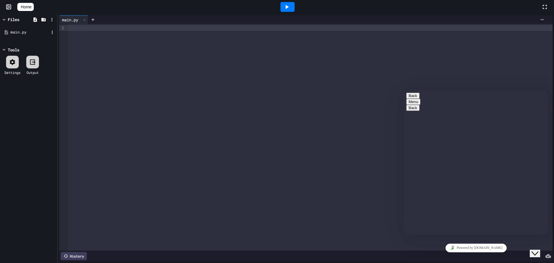
click at [3, 33] on div "main.py" at bounding box center [28, 32] width 54 height 10
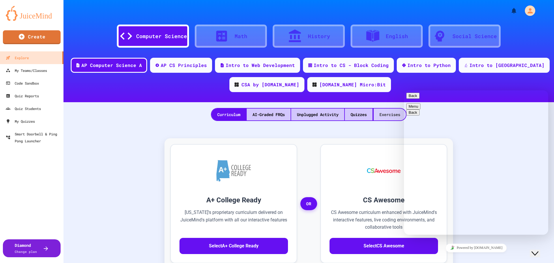
click at [381, 111] on div "Exercises" at bounding box center [389, 114] width 32 height 12
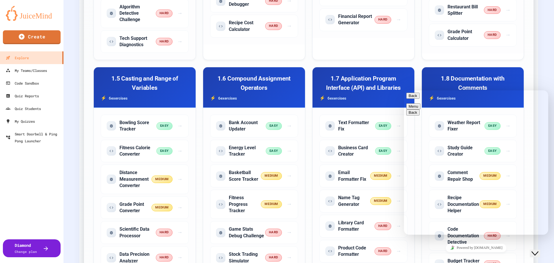
scroll to position [144, 0]
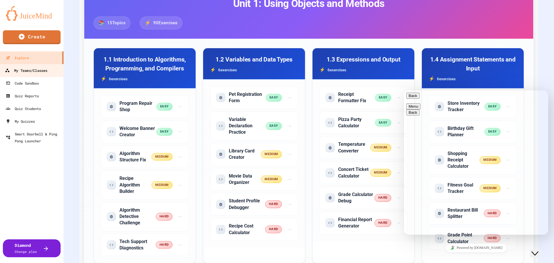
click at [36, 71] on div "My Teams/Classes" at bounding box center [26, 70] width 42 height 7
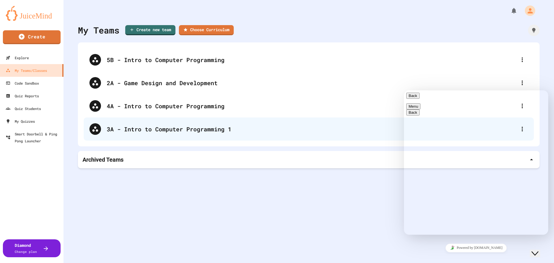
click at [161, 130] on div "3A - Intro to Computer Programming 1" at bounding box center [311, 129] width 409 height 9
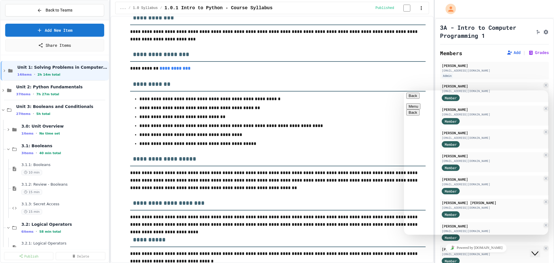
scroll to position [144, 0]
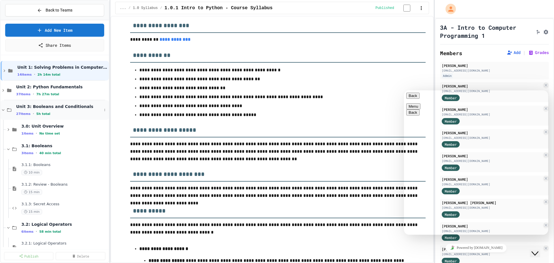
click at [3, 108] on icon at bounding box center [3, 109] width 5 height 5
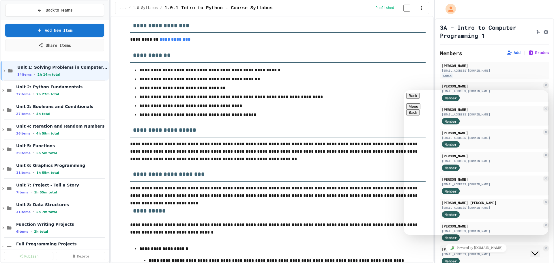
click at [0, 88] on div "Back to Teams Add New Item Share Items Unit 1: Solving Problems in Computer Sci…" at bounding box center [54, 131] width 109 height 263
click at [1, 91] on icon at bounding box center [3, 90] width 5 height 5
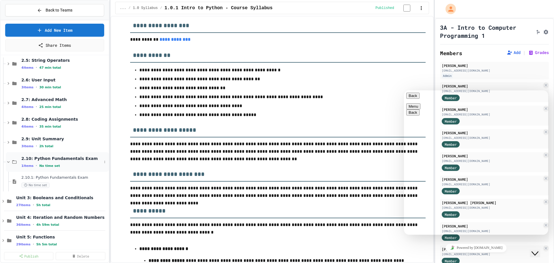
click at [7, 161] on icon at bounding box center [8, 161] width 5 height 5
click at [8, 122] on icon at bounding box center [8, 122] width 5 height 5
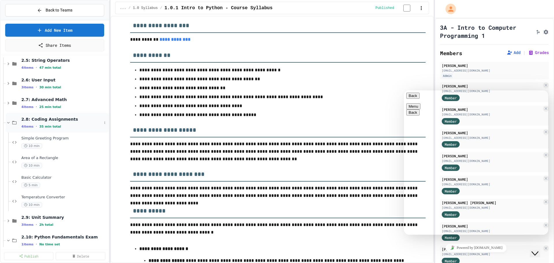
click at [9, 121] on icon at bounding box center [8, 122] width 5 height 5
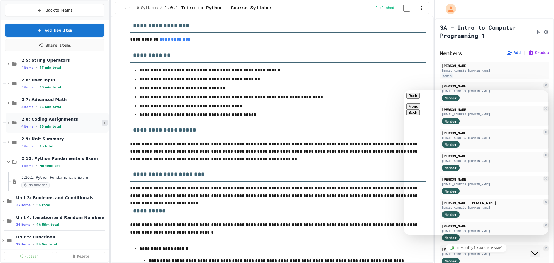
click at [102, 123] on button at bounding box center [105, 123] width 6 height 6
click at [100, 100] on div at bounding box center [277, 131] width 554 height 263
click at [8, 124] on icon at bounding box center [8, 122] width 5 height 5
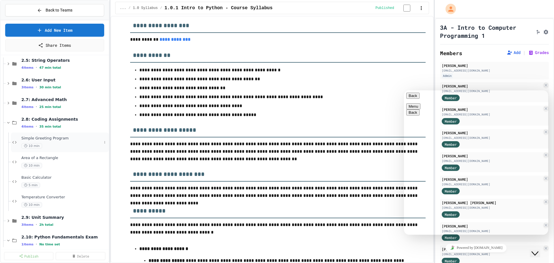
click at [22, 143] on span "10 min" at bounding box center [31, 145] width 21 height 5
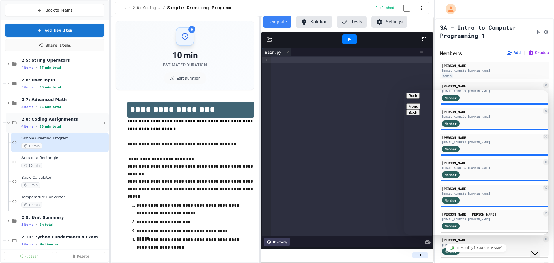
click at [9, 122] on icon at bounding box center [8, 123] width 3 height 2
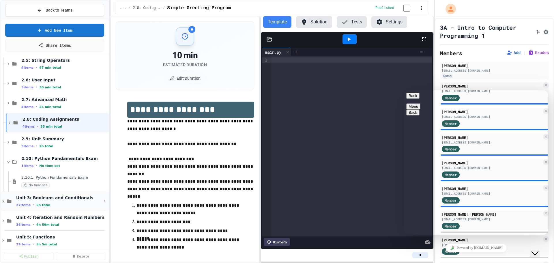
scroll to position [173, 0]
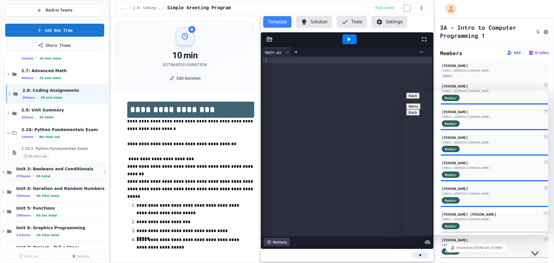
click at [4, 172] on icon at bounding box center [3, 172] width 2 height 3
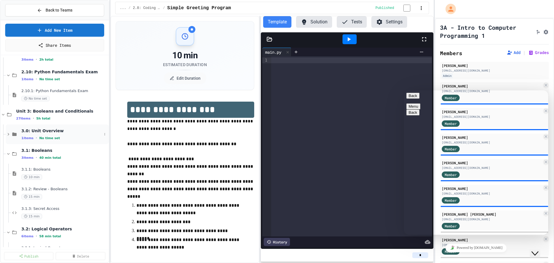
scroll to position [259, 0]
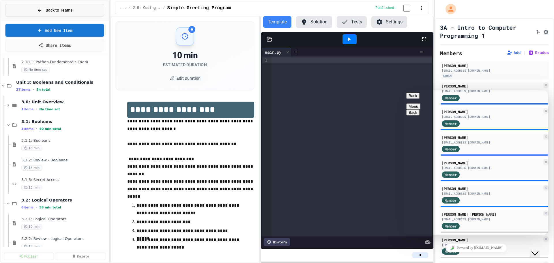
click at [62, 7] on button "Back to Teams" at bounding box center [54, 10] width 99 height 12
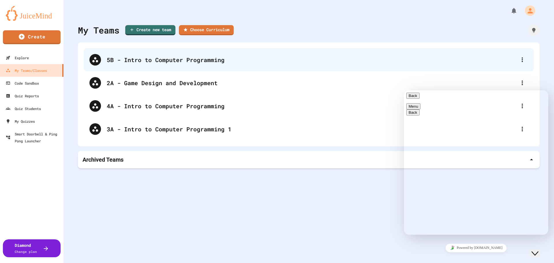
click at [188, 65] on div "5B - Intro to Computer Programming" at bounding box center [309, 59] width 450 height 23
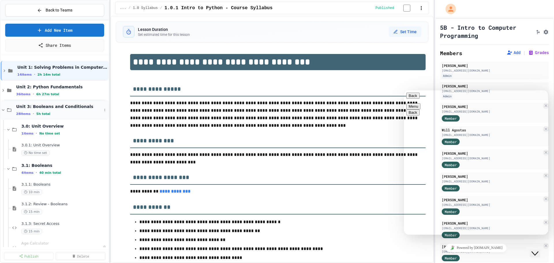
scroll to position [115, 0]
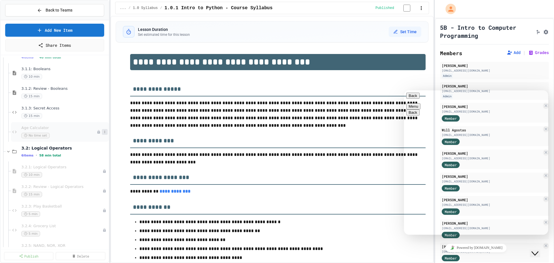
click at [103, 132] on icon at bounding box center [104, 131] width 3 height 3
click at [32, 131] on div at bounding box center [277, 131] width 554 height 263
click at [32, 131] on div "Age Calculator No time set" at bounding box center [61, 131] width 81 height 13
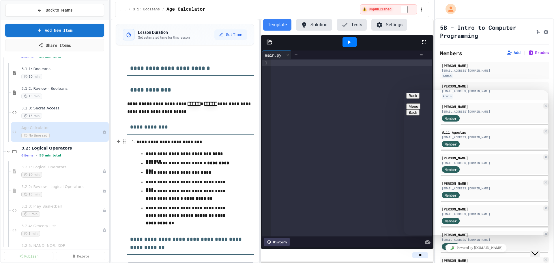
scroll to position [0, 0]
drag, startPoint x: 483, startPoint y: 210, endPoint x: 520, endPoint y: 210, distance: 37.2
copy span "info@juicemind.com"
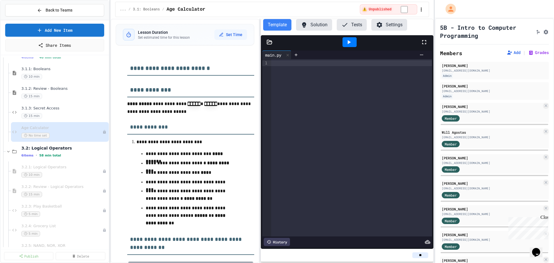
click at [312, 28] on button "Solution" at bounding box center [314, 25] width 36 height 12
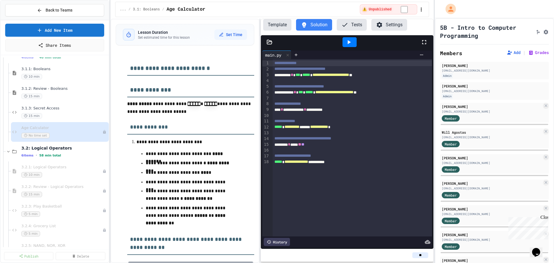
click at [283, 25] on button "Template" at bounding box center [277, 25] width 28 height 12
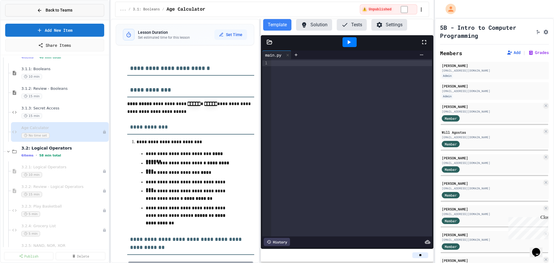
click at [59, 11] on span "Back to Teams" at bounding box center [59, 10] width 27 height 6
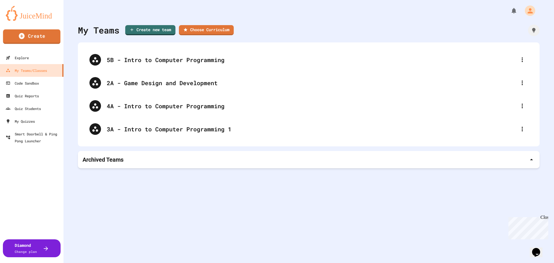
click at [46, 37] on link "Create" at bounding box center [31, 36] width 57 height 14
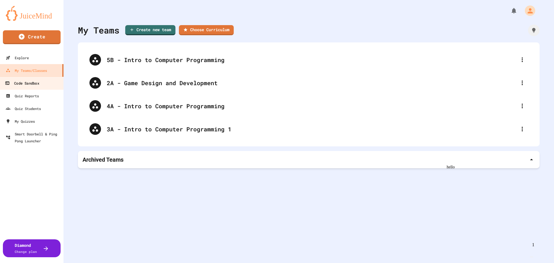
click at [30, 84] on div "Code Sandbox" at bounding box center [22, 83] width 34 height 7
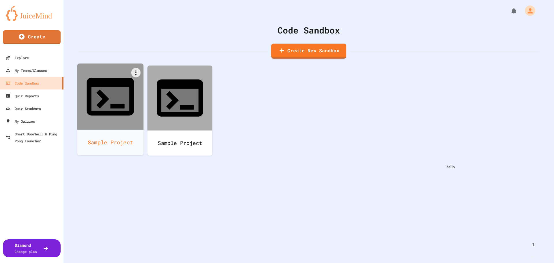
click at [105, 129] on div "Sample Project" at bounding box center [110, 142] width 66 height 26
click at [137, 74] on icon at bounding box center [135, 72] width 7 height 7
click at [143, 175] on li "Delete" at bounding box center [113, 184] width 59 height 18
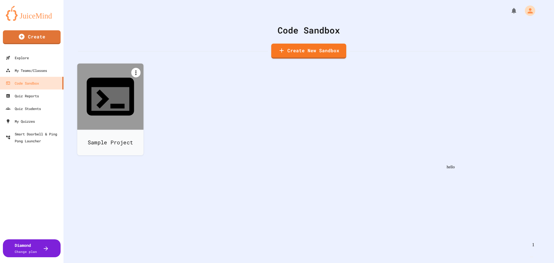
click at [134, 73] on icon at bounding box center [135, 72] width 7 height 7
click at [143, 175] on div at bounding box center [113, 179] width 59 height 9
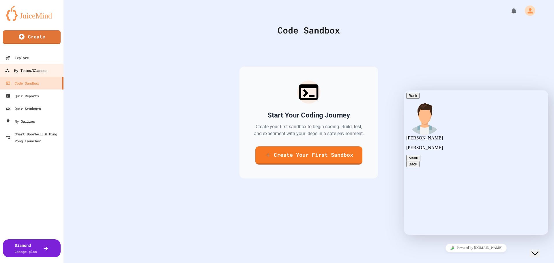
click at [20, 70] on div "My Teams/Classes" at bounding box center [26, 70] width 42 height 7
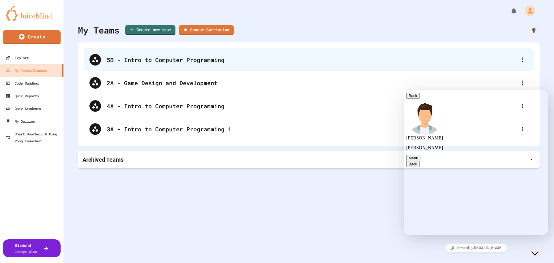
click at [163, 63] on div "5B - Intro to Computer Programming" at bounding box center [311, 59] width 409 height 9
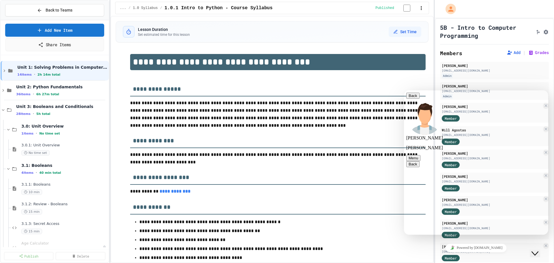
click at [56, 47] on link "Share Items" at bounding box center [54, 44] width 98 height 13
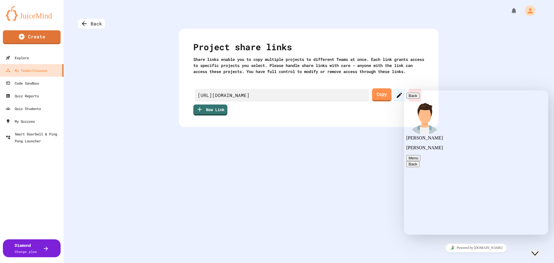
click at [379, 101] on link "Copy" at bounding box center [382, 94] width 20 height 13
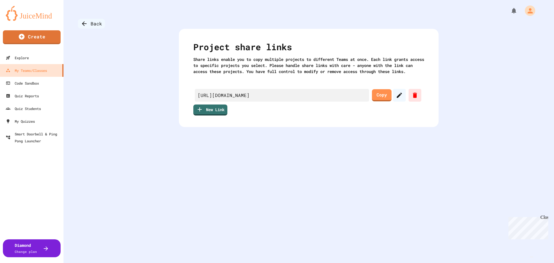
click at [86, 20] on div "Back" at bounding box center [91, 24] width 27 height 10
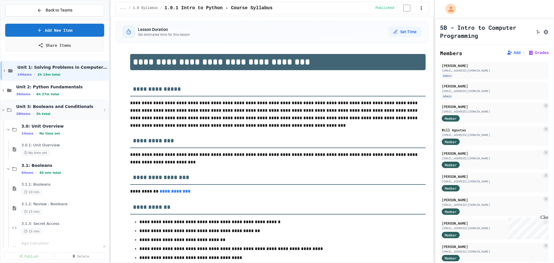
click at [2, 110] on icon at bounding box center [3, 109] width 5 height 5
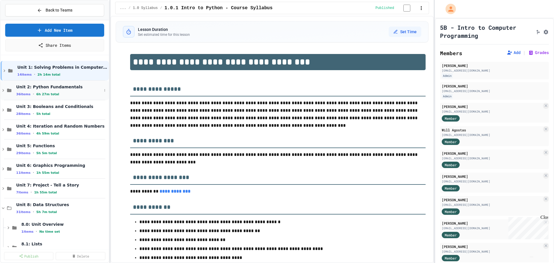
click at [1, 87] on div "Unit 2: Python Fundamentals 36 items • 6h 27m total" at bounding box center [55, 90] width 108 height 20
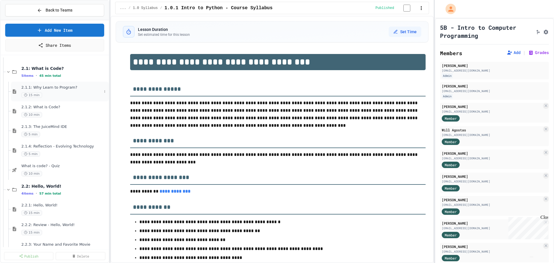
scroll to position [29, 0]
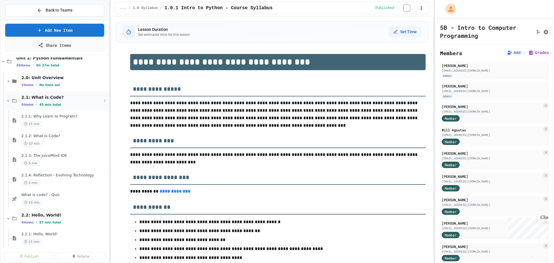
click at [8, 100] on icon at bounding box center [8, 100] width 5 height 5
click at [7, 121] on icon at bounding box center [8, 120] width 5 height 5
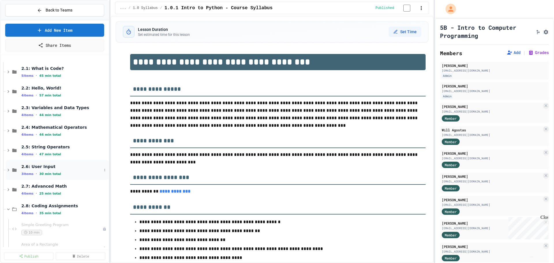
scroll to position [86, 0]
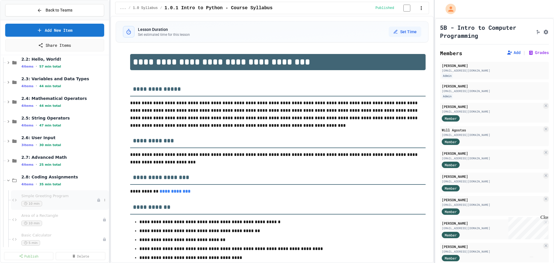
click at [54, 197] on span "Simple Greeting Program" at bounding box center [58, 195] width 75 height 5
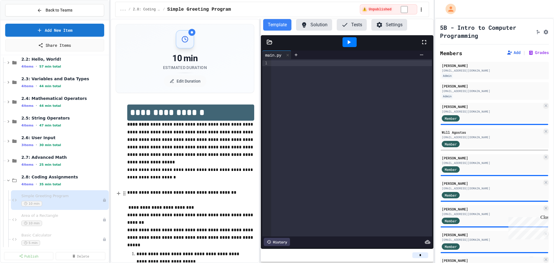
scroll to position [58, 0]
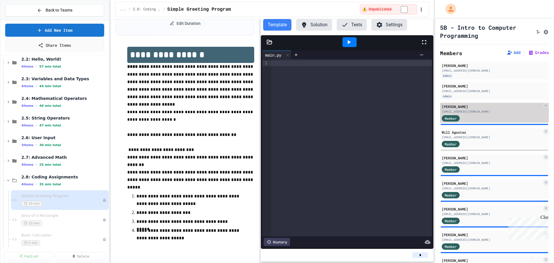
click at [476, 111] on div "23973@stu.lexrich5.org" at bounding box center [491, 111] width 100 height 4
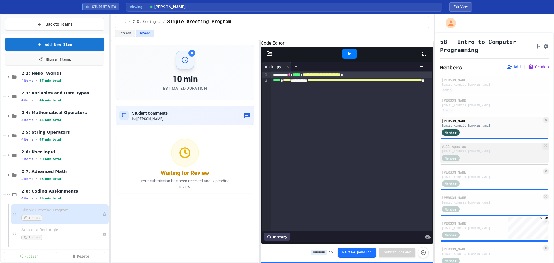
click at [470, 153] on div "25060@stu.lexrich5.org" at bounding box center [491, 151] width 100 height 4
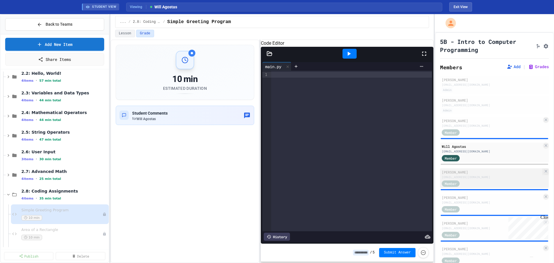
click at [474, 178] on div "27086@stu.lexrich5.org" at bounding box center [491, 177] width 100 height 4
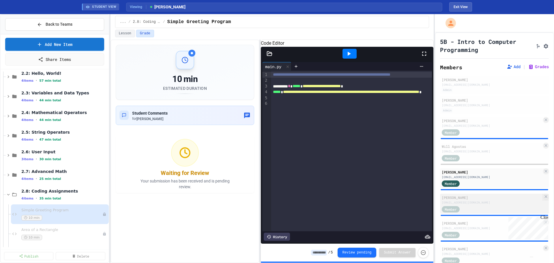
click at [463, 202] on div "49773@stu.lexrich5.org" at bounding box center [491, 202] width 100 height 4
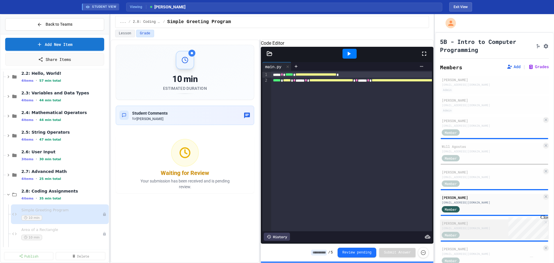
click at [457, 230] on div "20423@stu.lexrich5.org" at bounding box center [491, 228] width 100 height 4
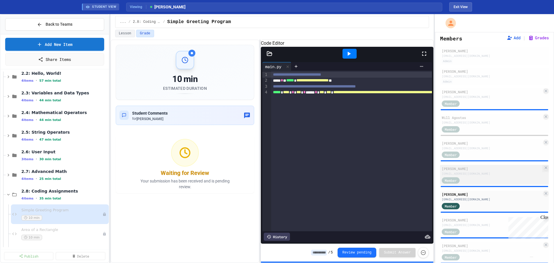
scroll to position [58, 0]
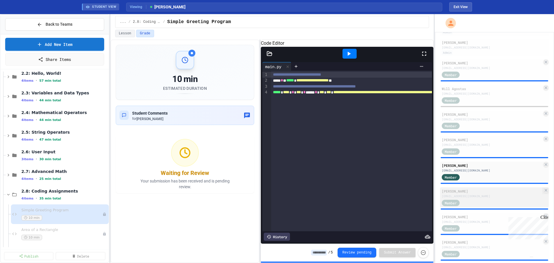
click at [462, 191] on div "Christopher Findley" at bounding box center [491, 190] width 100 height 5
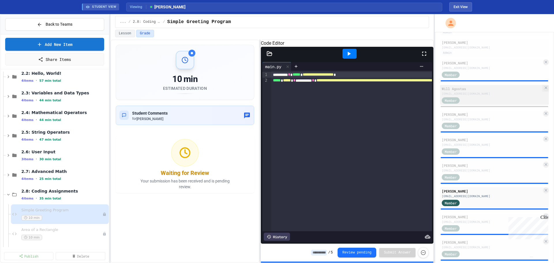
click at [473, 95] on div "25060@stu.lexrich5.org" at bounding box center [491, 93] width 100 height 4
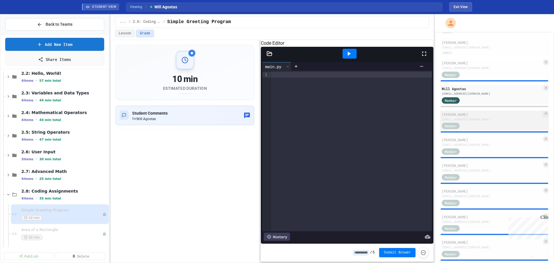
click at [473, 115] on div "Jayden Benjamin" at bounding box center [491, 114] width 100 height 5
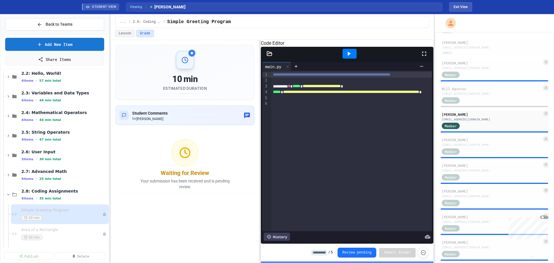
click at [348, 56] on icon at bounding box center [348, 54] width 3 height 4
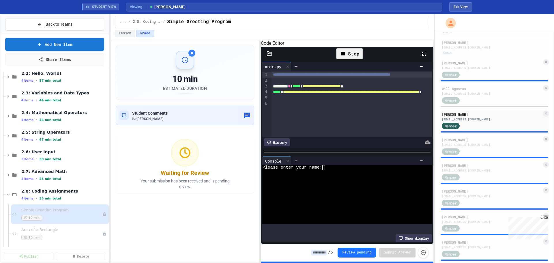
click at [325, 170] on textarea "Terminal input" at bounding box center [325, 167] width 3 height 5
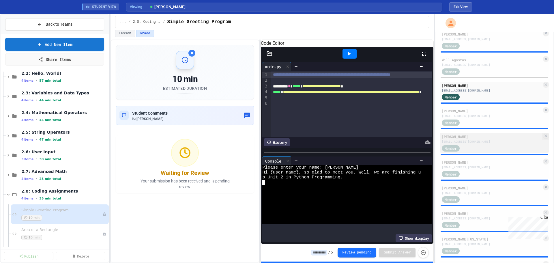
scroll to position [58, 0]
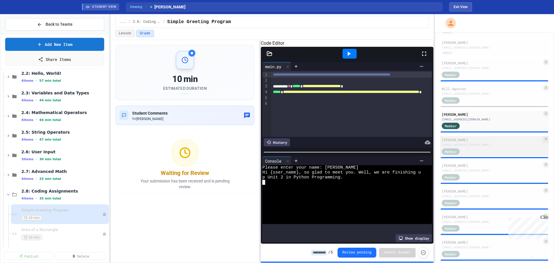
click at [484, 147] on div "49773@stu.lexrich5.org" at bounding box center [491, 144] width 100 height 4
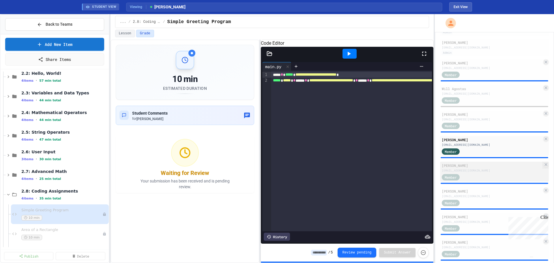
click at [505, 167] on div "Samuel Farrow" at bounding box center [491, 165] width 100 height 5
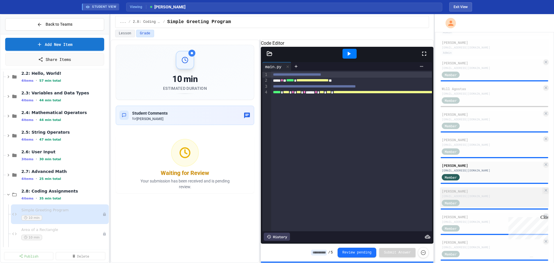
click at [492, 195] on div "22337@stu.lexrich5.org" at bounding box center [491, 196] width 100 height 4
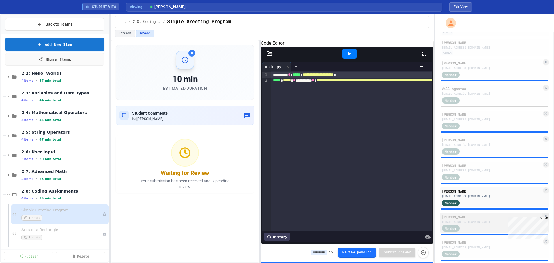
click at [493, 217] on div "Caleb Gibson" at bounding box center [491, 216] width 100 height 5
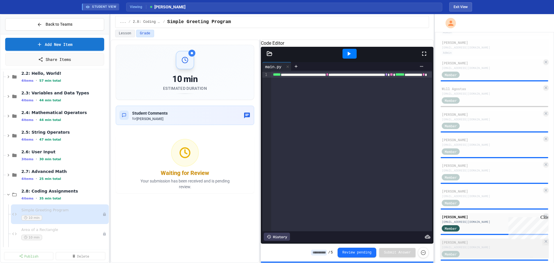
click at [469, 245] on div "24629@stu.lexrich5.org" at bounding box center [491, 247] width 100 height 4
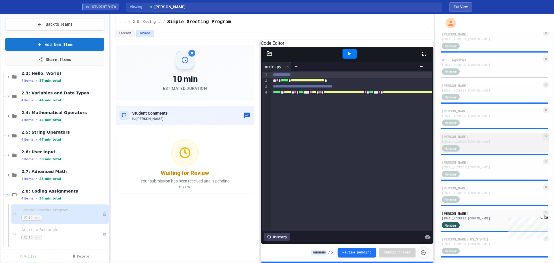
scroll to position [115, 0]
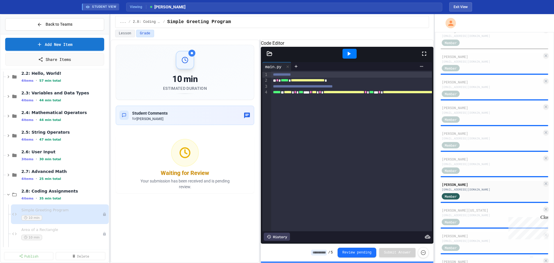
click at [348, 57] on icon at bounding box center [348, 53] width 7 height 7
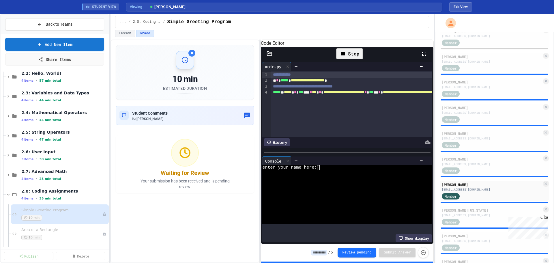
click at [318, 167] on textarea "Terminal input" at bounding box center [318, 167] width 3 height 5
type textarea "*"
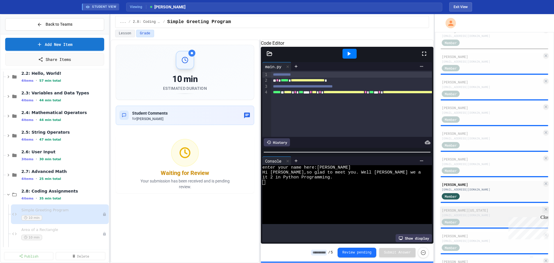
click at [473, 218] on div "Member" at bounding box center [491, 221] width 100 height 7
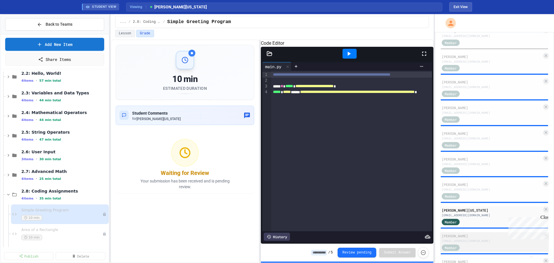
click at [456, 238] on div "49802@stu.lexrich5.org" at bounding box center [491, 240] width 100 height 4
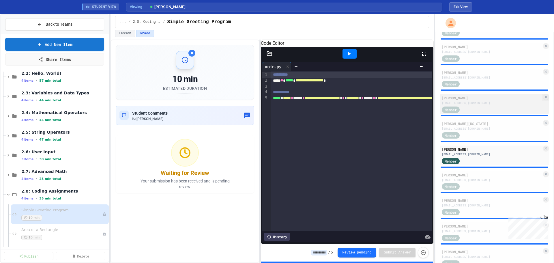
scroll to position [231, 0]
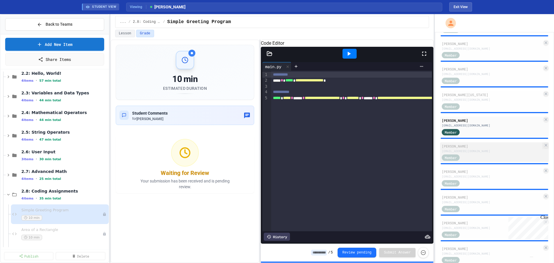
click at [479, 148] on div "Landan Legette" at bounding box center [491, 145] width 100 height 5
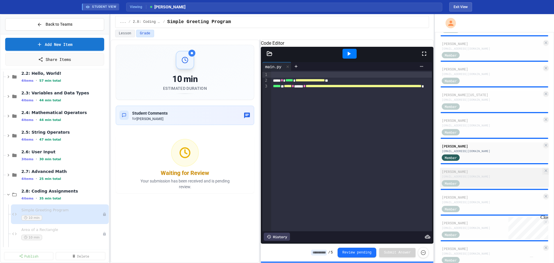
click at [468, 175] on div "28023@stu.lexrich5.org" at bounding box center [491, 176] width 100 height 4
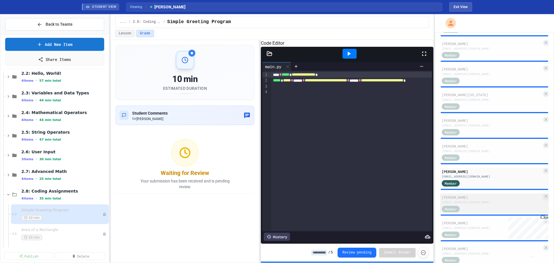
click at [464, 202] on div "48079@stu.lexrich5.org" at bounding box center [491, 202] width 100 height 4
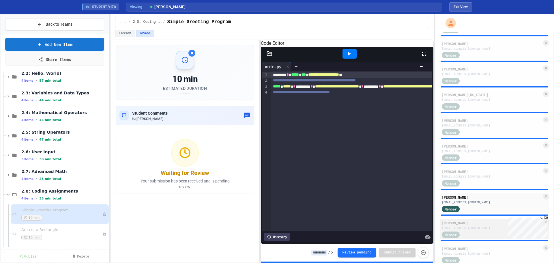
click at [472, 227] on div "29286@stu.lexrich5.org" at bounding box center [491, 227] width 100 height 4
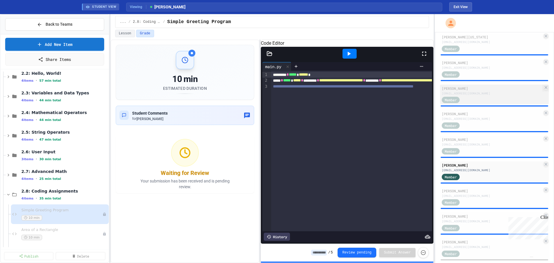
scroll to position [298, 0]
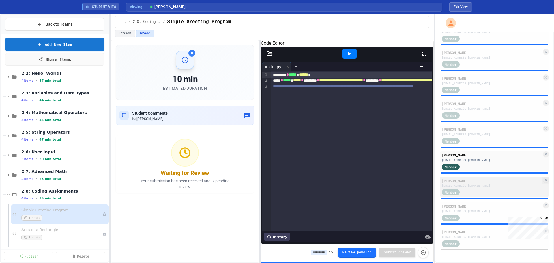
click at [473, 186] on div "54300@stu.lexrich5.org" at bounding box center [491, 185] width 100 height 4
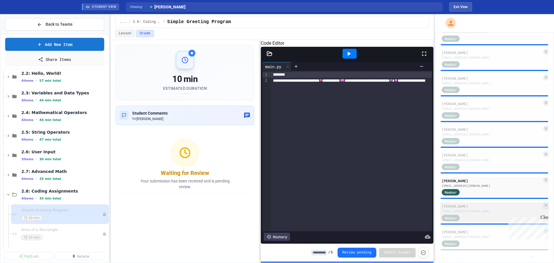
click at [470, 209] on div "19286@stu.lexrich5.org" at bounding box center [491, 211] width 100 height 4
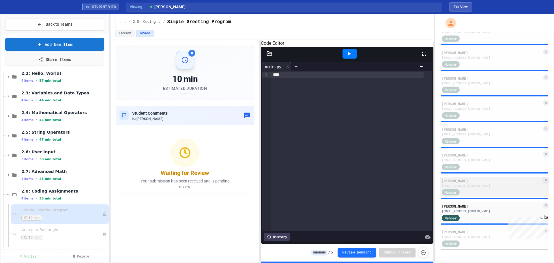
click at [472, 181] on div "Jazara Sharpe" at bounding box center [491, 180] width 100 height 5
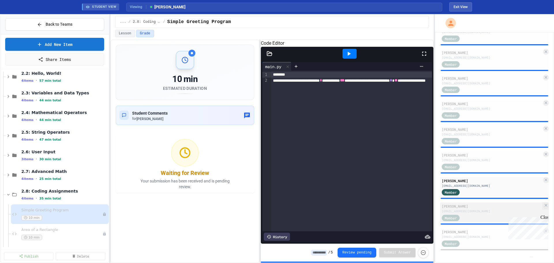
click at [464, 210] on div "19286@stu.lexrich5.org" at bounding box center [491, 211] width 100 height 4
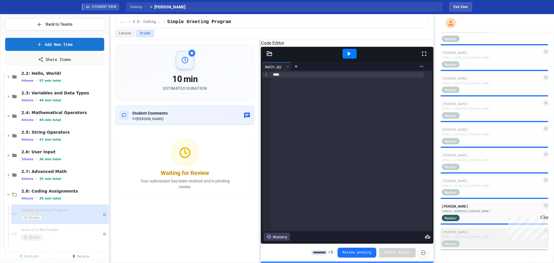
click at [488, 230] on div "Johnnie Smith" at bounding box center [491, 231] width 100 height 5
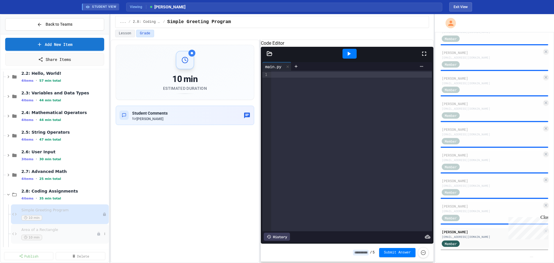
click at [56, 232] on span "Area of a Rectangle" at bounding box center [58, 229] width 75 height 5
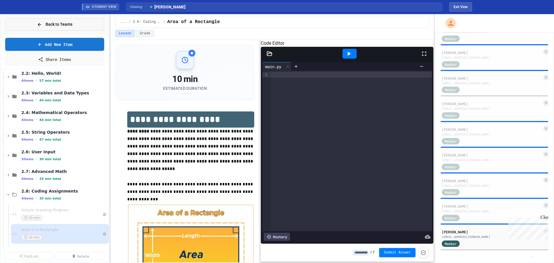
click at [48, 22] on span "Back to Teams" at bounding box center [59, 24] width 27 height 6
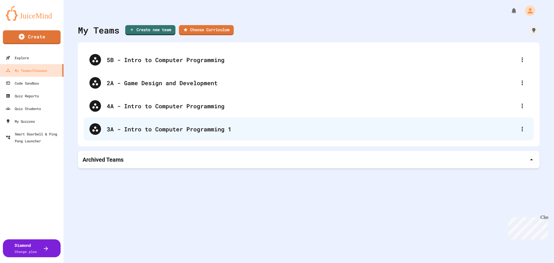
click at [142, 132] on div "3A - Intro to Computer Programming 1" at bounding box center [311, 129] width 409 height 9
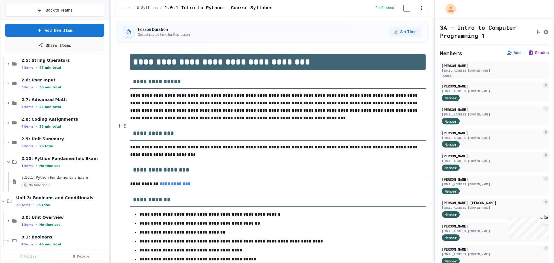
scroll to position [173, 0]
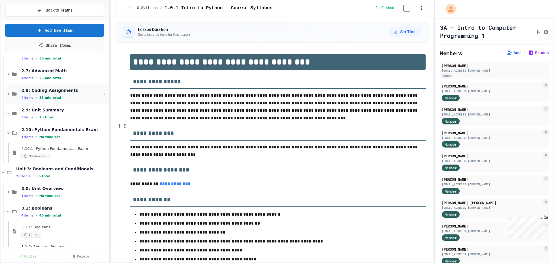
click at [6, 93] on icon at bounding box center [8, 93] width 5 height 5
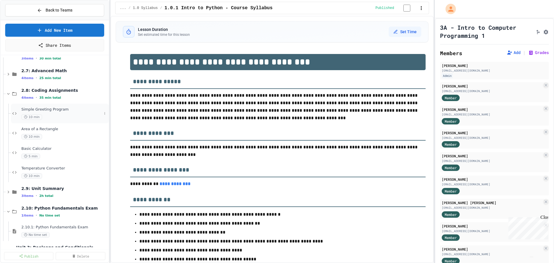
click at [36, 112] on div "Simple Greeting Program 10 min" at bounding box center [61, 113] width 80 height 13
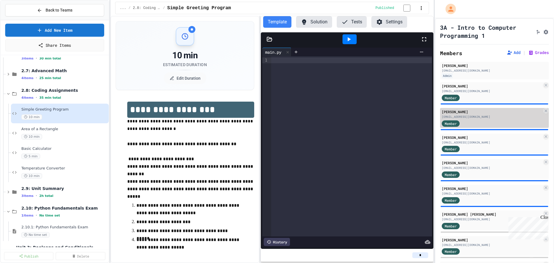
click at [468, 114] on div "Hunter Colegrove" at bounding box center [491, 111] width 100 height 5
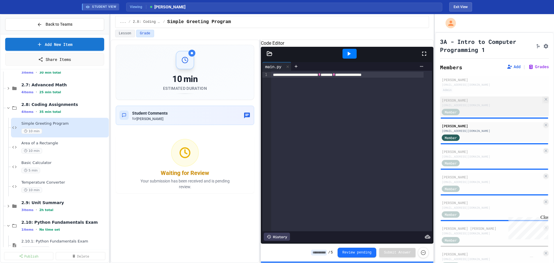
click at [460, 115] on div "Member" at bounding box center [455, 111] width 29 height 7
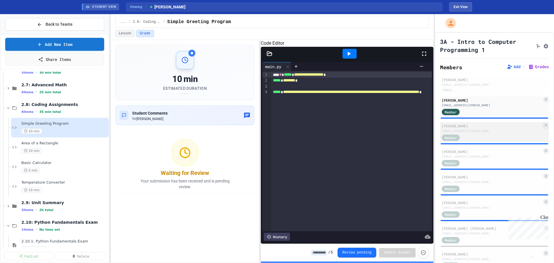
click at [456, 133] on div "19283@stu.lexrich5.org" at bounding box center [491, 131] width 100 height 4
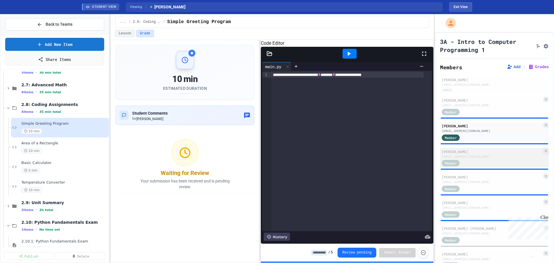
click at [485, 159] on div "36123@stu.lexrich5.org" at bounding box center [491, 156] width 100 height 4
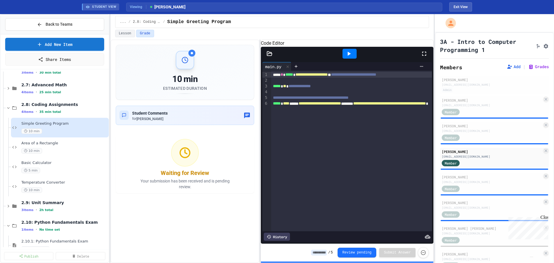
click at [350, 56] on icon at bounding box center [348, 54] width 3 height 4
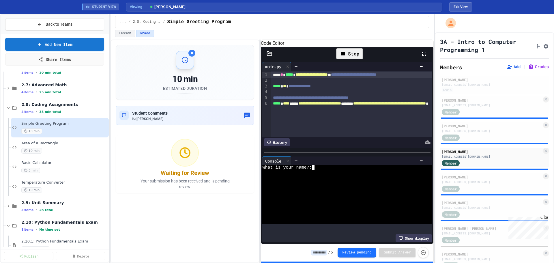
click at [315, 169] on textarea "Terminal input" at bounding box center [315, 167] width 3 height 5
type textarea "*"
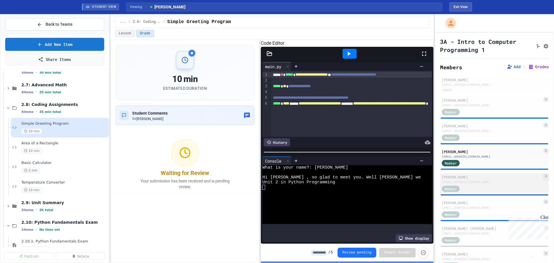
click at [509, 184] on div "22766@stu.lexrich5.org" at bounding box center [491, 182] width 100 height 4
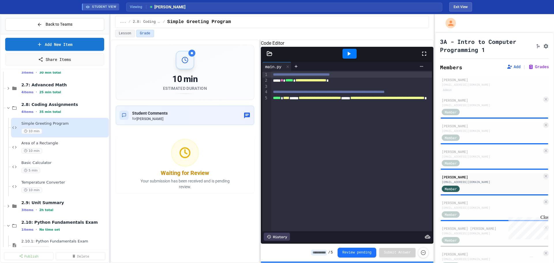
click at [350, 56] on icon at bounding box center [348, 54] width 3 height 4
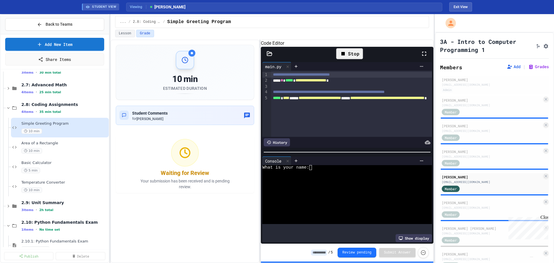
click at [313, 170] on textarea "Terminal input" at bounding box center [312, 167] width 3 height 5
type textarea "*"
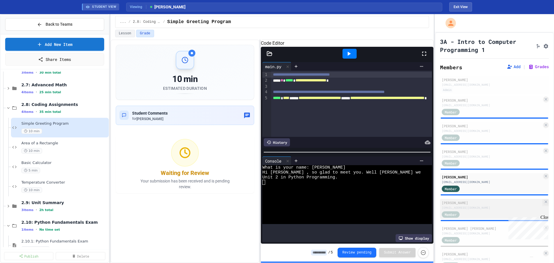
click at [473, 205] on div "Leah" at bounding box center [491, 202] width 100 height 5
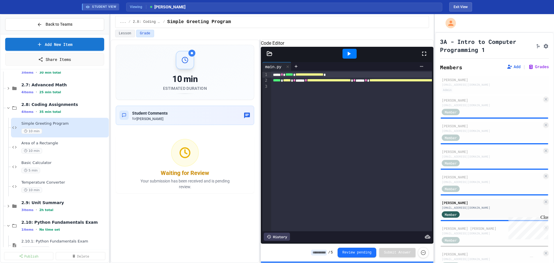
click at [345, 57] on div at bounding box center [349, 54] width 14 height 10
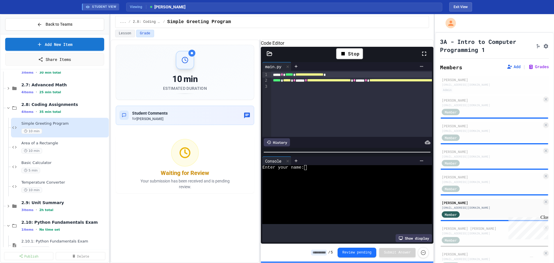
click at [308, 169] on textarea "Terminal input" at bounding box center [307, 167] width 3 height 5
type textarea "*"
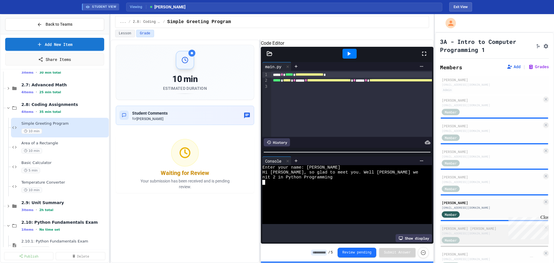
click at [468, 235] on div "53420@stu.lexrich5.org" at bounding box center [491, 233] width 100 height 4
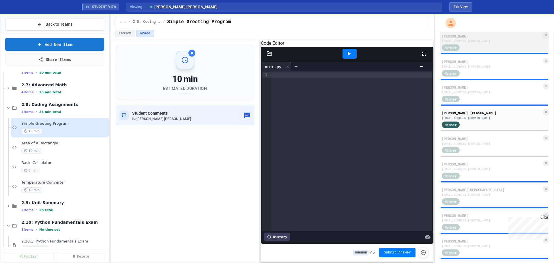
scroll to position [132, 0]
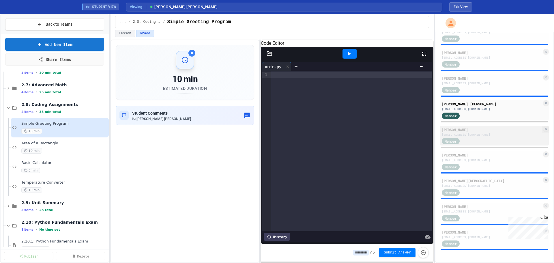
click at [491, 131] on div "Greyson Ouzts" at bounding box center [491, 129] width 100 height 5
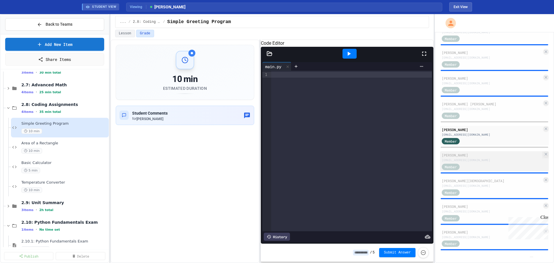
click at [469, 153] on div "Dev Patel" at bounding box center [491, 154] width 100 height 5
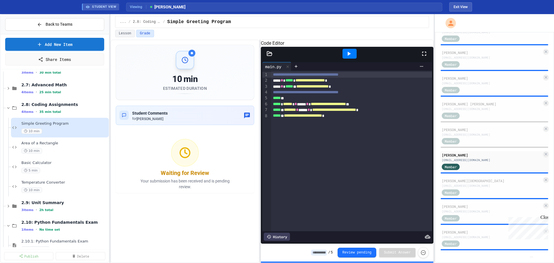
click at [346, 57] on icon at bounding box center [348, 53] width 7 height 7
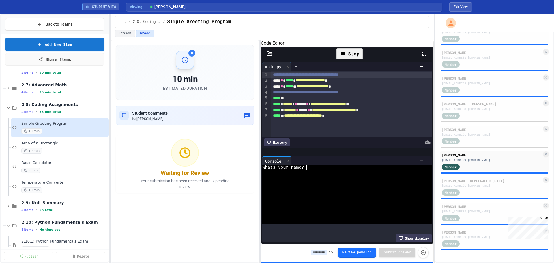
click at [310, 172] on div at bounding box center [341, 172] width 158 height 5
type textarea "*"
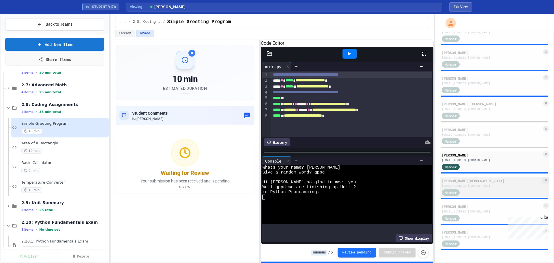
click at [479, 188] on div "22394@stu.lexrich5.org" at bounding box center [491, 185] width 100 height 4
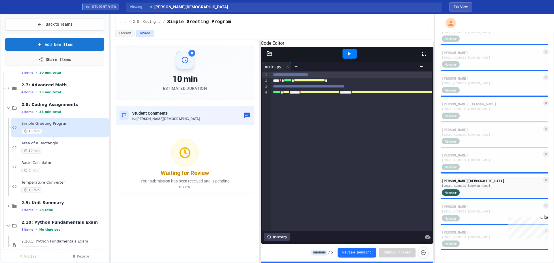
click at [349, 56] on icon at bounding box center [348, 54] width 3 height 4
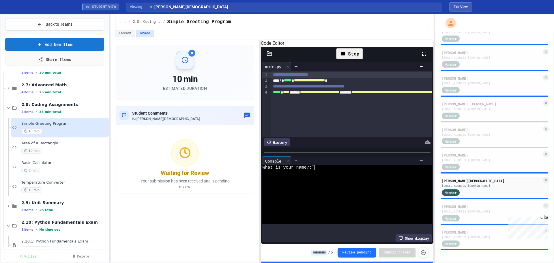
click at [312, 170] on textarea "Terminal input" at bounding box center [312, 167] width 3 height 5
type textarea "*"
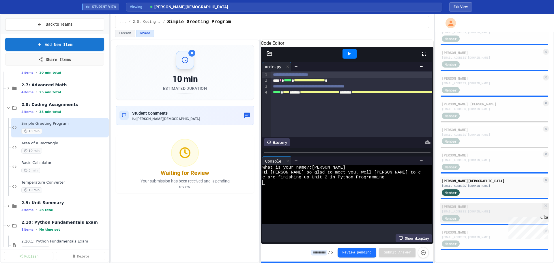
click at [482, 218] on div "Member" at bounding box center [491, 217] width 100 height 7
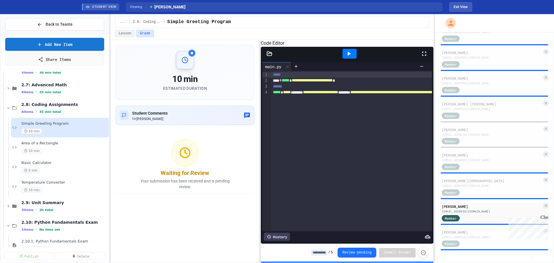
click at [340, 56] on div at bounding box center [349, 54] width 20 height 16
click at [351, 57] on icon at bounding box center [348, 53] width 7 height 7
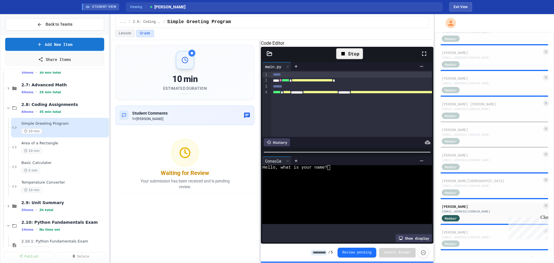
click at [331, 168] on textarea "Terminal input" at bounding box center [331, 167] width 3 height 5
type textarea "*"
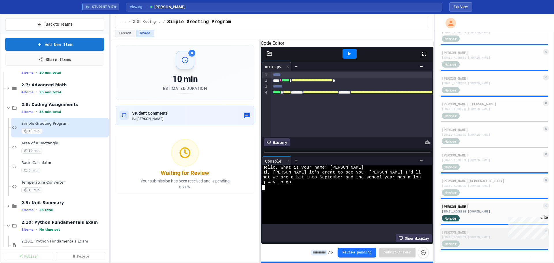
click at [465, 243] on div "Member" at bounding box center [455, 243] width 29 height 7
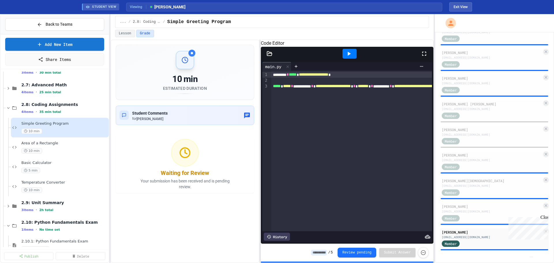
click at [347, 57] on icon at bounding box center [348, 53] width 7 height 7
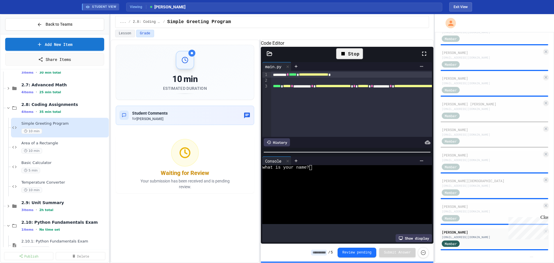
click at [310, 170] on textarea "Terminal input" at bounding box center [310, 167] width 3 height 5
type textarea "*"
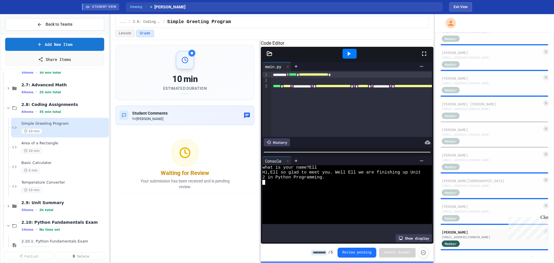
click at [276, 143] on div "History" at bounding box center [277, 142] width 26 height 8
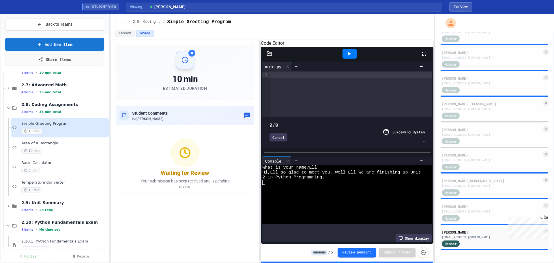
type input "***"
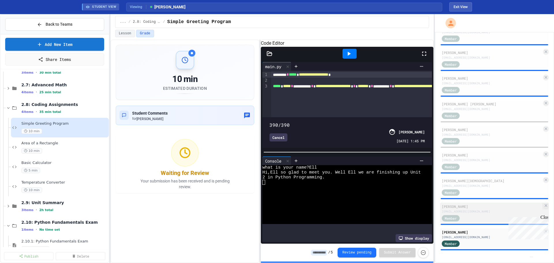
click at [464, 205] on div "Noe Sanchez-Guzman" at bounding box center [491, 206] width 100 height 5
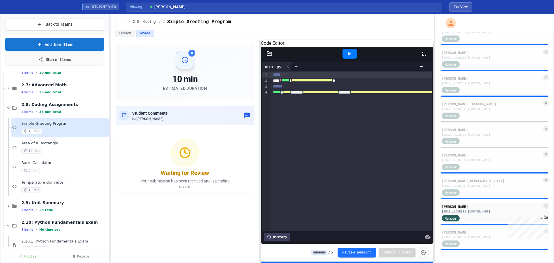
click at [278, 232] on div "History" at bounding box center [277, 236] width 26 height 8
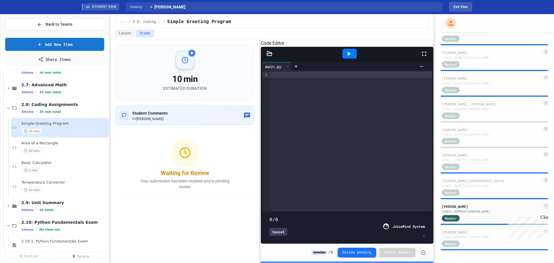
type input "***"
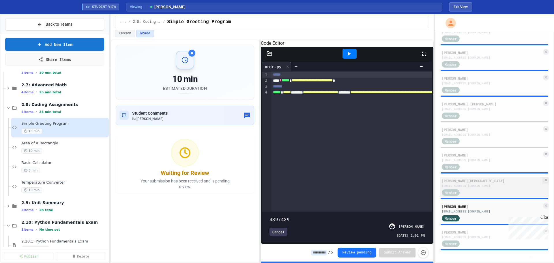
click at [460, 181] on div "Jordan Priester" at bounding box center [491, 180] width 100 height 5
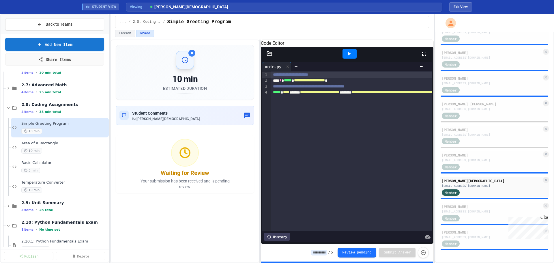
click at [276, 232] on div "History" at bounding box center [277, 236] width 26 height 8
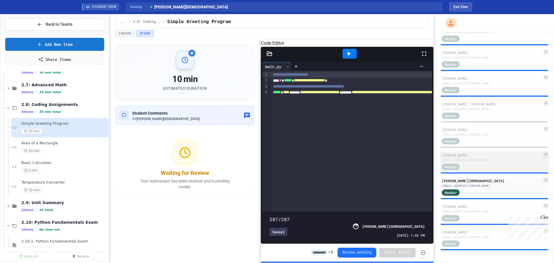
click at [482, 159] on div "56598@stu.lexrich5.org" at bounding box center [491, 160] width 100 height 4
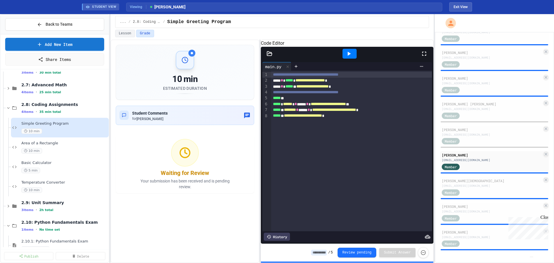
click at [281, 232] on div "History" at bounding box center [277, 236] width 26 height 8
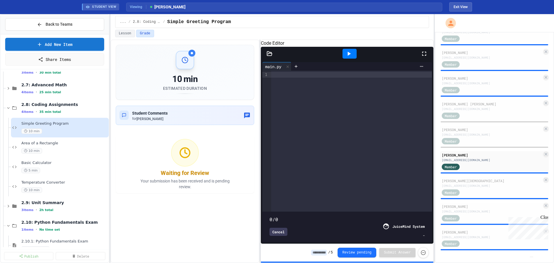
type input "***"
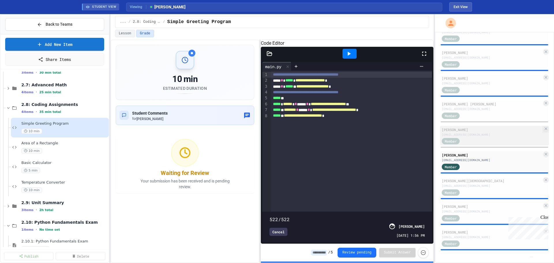
click at [485, 132] on div "30554@stu.lexrich5.org" at bounding box center [491, 134] width 100 height 4
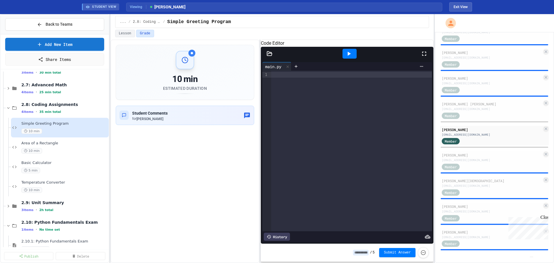
click at [285, 232] on div "History" at bounding box center [277, 236] width 26 height 8
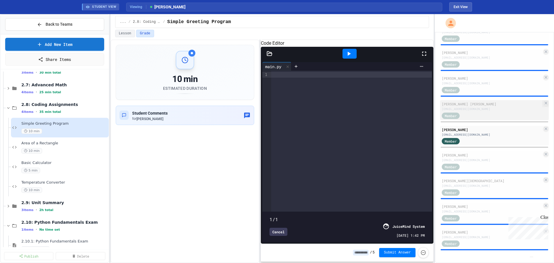
click at [471, 109] on div "53420@stu.lexrich5.org" at bounding box center [491, 109] width 100 height 4
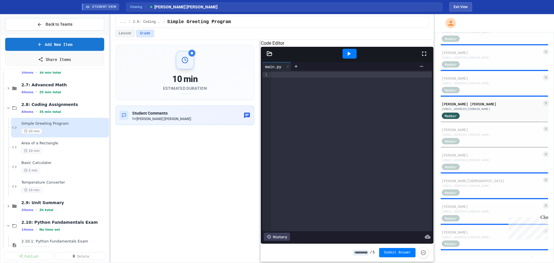
click at [281, 233] on div "History" at bounding box center [277, 236] width 26 height 8
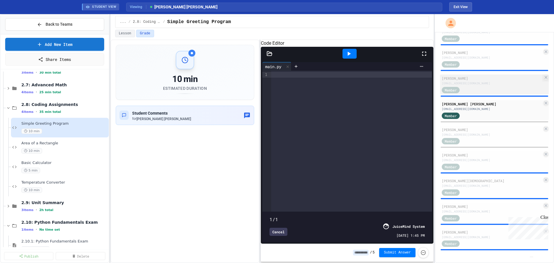
click at [479, 89] on div "Member" at bounding box center [491, 89] width 100 height 7
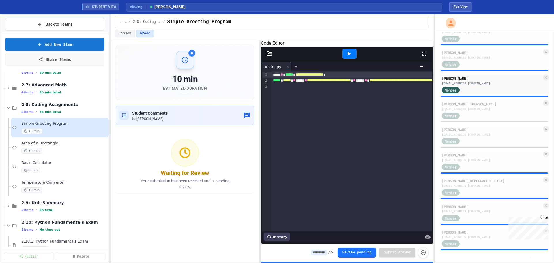
click at [278, 232] on div "History" at bounding box center [277, 236] width 26 height 8
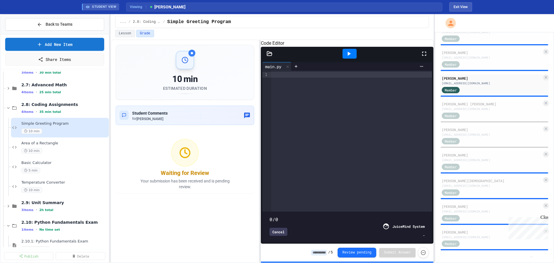
type input "***"
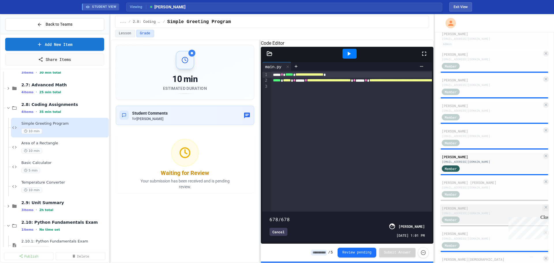
scroll to position [17, 0]
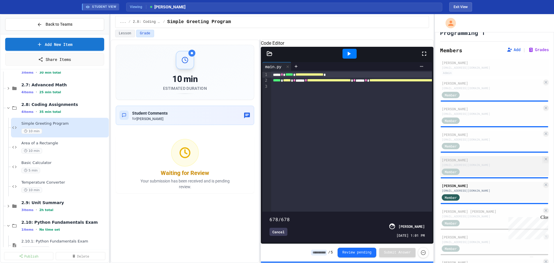
click at [480, 167] on div "22766@stu.lexrich5.org" at bounding box center [491, 165] width 100 height 4
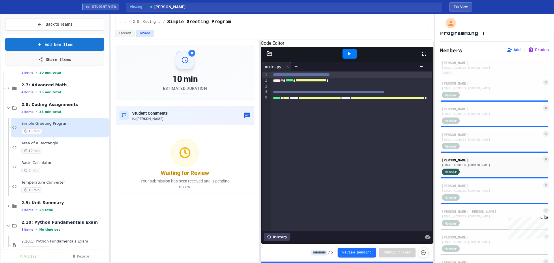
click at [283, 232] on div "History" at bounding box center [277, 236] width 26 height 8
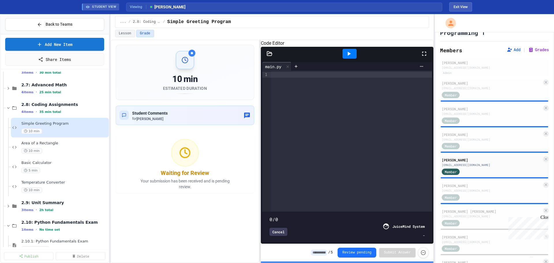
type input "***"
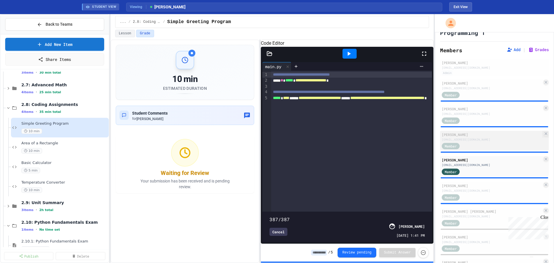
click at [480, 142] on div "36123@stu.lexrich5.org" at bounding box center [491, 139] width 100 height 4
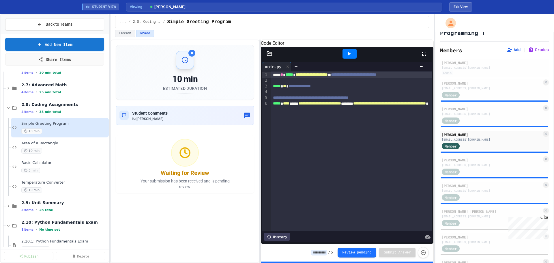
click at [282, 233] on div "History" at bounding box center [277, 236] width 26 height 8
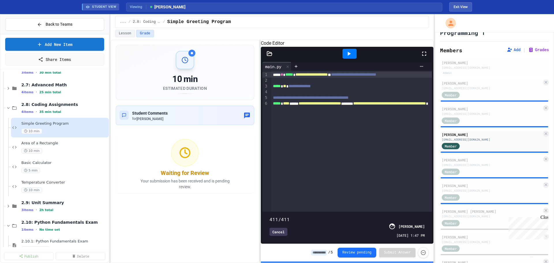
type input "**"
click at [269, 216] on span at bounding box center [269, 216] width 0 height 0
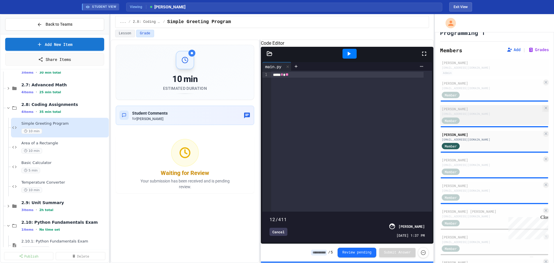
click at [486, 124] on div "Hunter Colegrove 19283@stu.lexrich5.org Member" at bounding box center [494, 115] width 109 height 20
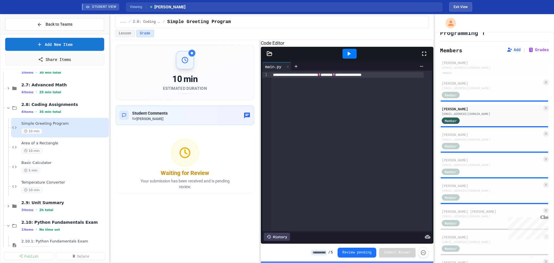
click at [276, 234] on div "History" at bounding box center [277, 236] width 26 height 8
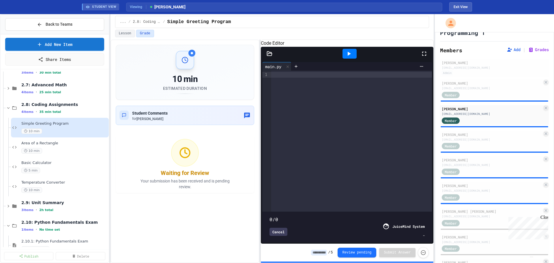
type input "**"
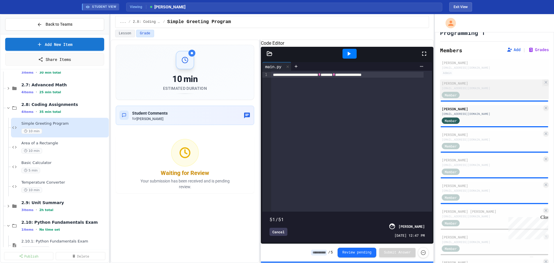
click at [491, 98] on div "Member" at bounding box center [491, 94] width 100 height 7
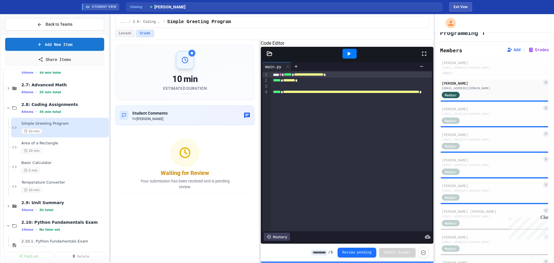
click at [286, 232] on div "History" at bounding box center [277, 236] width 26 height 8
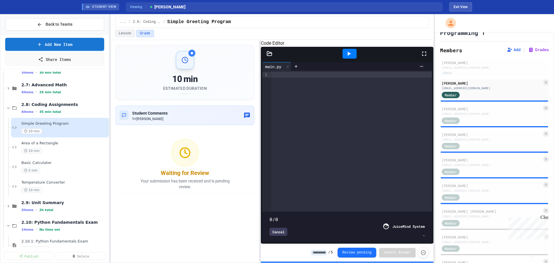
type input "***"
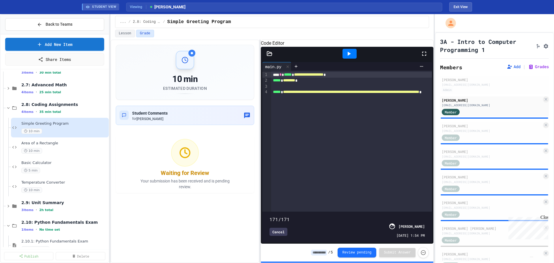
scroll to position [132, 0]
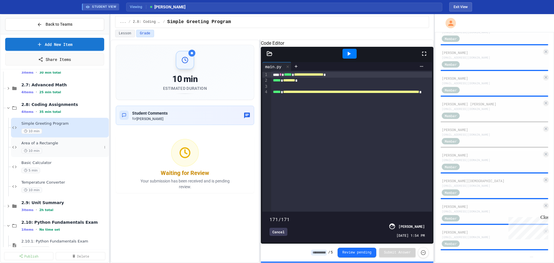
click at [59, 144] on span "Area of a Rectangle" at bounding box center [61, 143] width 80 height 5
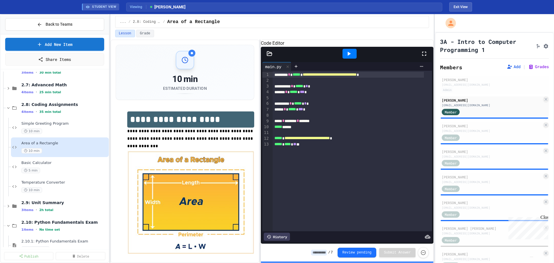
click at [350, 57] on icon at bounding box center [348, 53] width 7 height 7
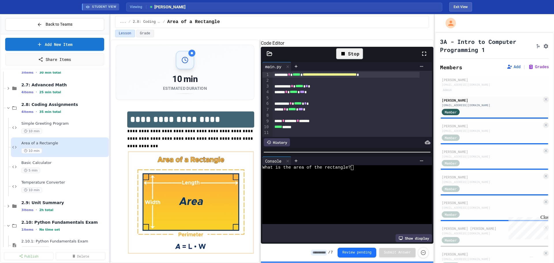
click at [353, 170] on textarea "Terminal input" at bounding box center [354, 167] width 3 height 5
drag, startPoint x: 357, startPoint y: 195, endPoint x: 316, endPoint y: 210, distance: 43.9
click at [316, 209] on div at bounding box center [341, 206] width 158 height 5
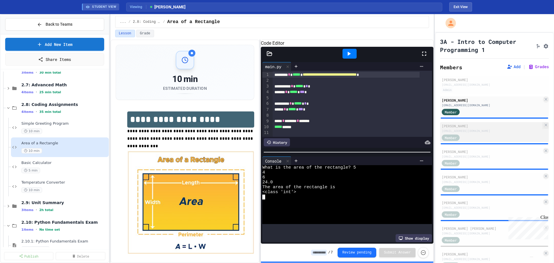
click at [470, 133] on div "19283@stu.lexrich5.org" at bounding box center [491, 131] width 100 height 4
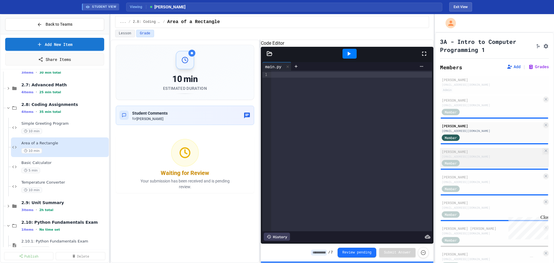
click at [471, 159] on div "36123@stu.lexrich5.org" at bounding box center [491, 156] width 100 height 4
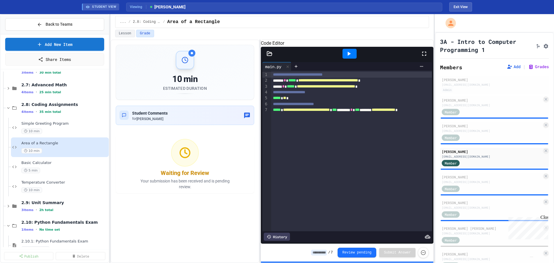
click at [350, 57] on icon at bounding box center [348, 53] width 7 height 7
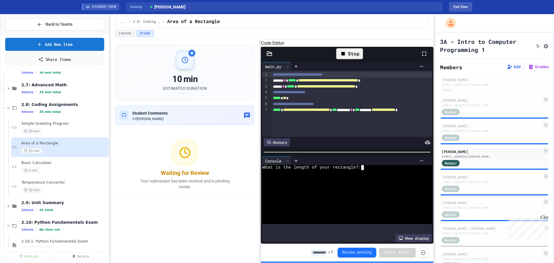
click at [364, 169] on textarea "Terminal input" at bounding box center [364, 167] width 3 height 5
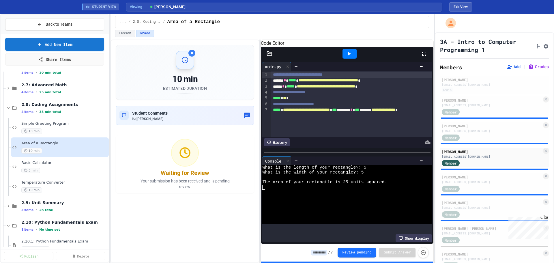
click at [281, 141] on div "History" at bounding box center [277, 142] width 26 height 8
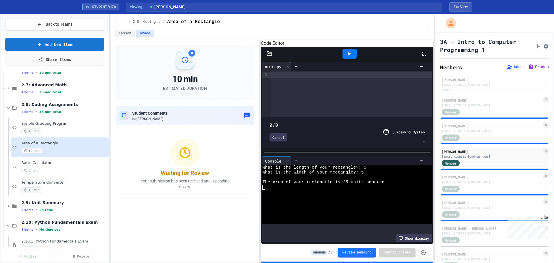
type input "***"
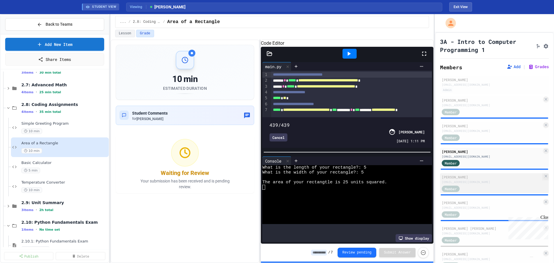
click at [453, 184] on div "22766@stu.lexrich5.org" at bounding box center [491, 182] width 100 height 4
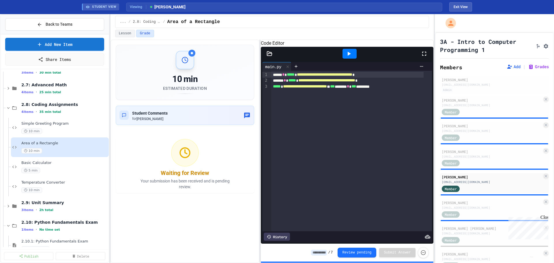
click at [347, 57] on icon at bounding box center [348, 53] width 7 height 7
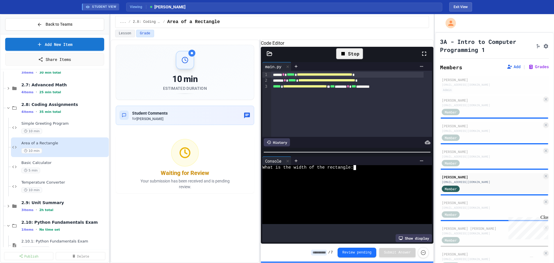
click at [357, 168] on textarea "Terminal input" at bounding box center [356, 167] width 3 height 5
click at [280, 143] on div "History" at bounding box center [277, 142] width 26 height 8
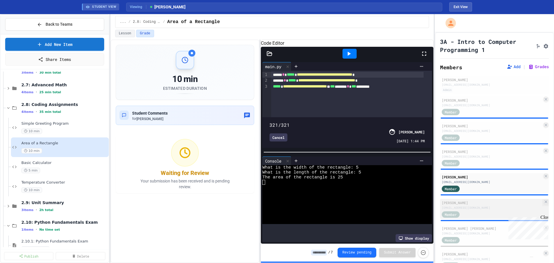
click at [494, 210] on div "34319@stu.lexrich5.org" at bounding box center [491, 207] width 100 height 4
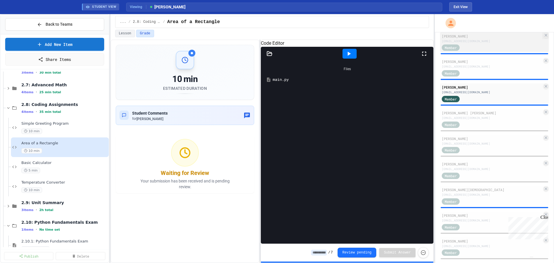
scroll to position [132, 0]
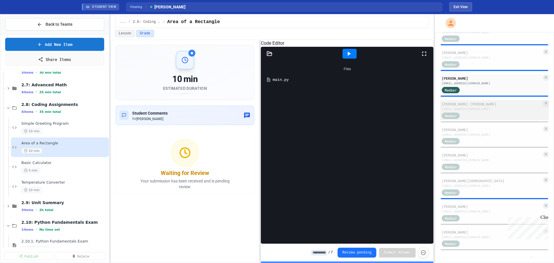
click at [473, 109] on div "53420@stu.lexrich5.org" at bounding box center [491, 109] width 100 height 4
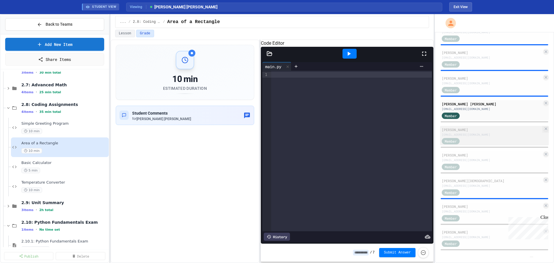
click at [512, 134] on div "30554@stu.lexrich5.org" at bounding box center [491, 134] width 100 height 4
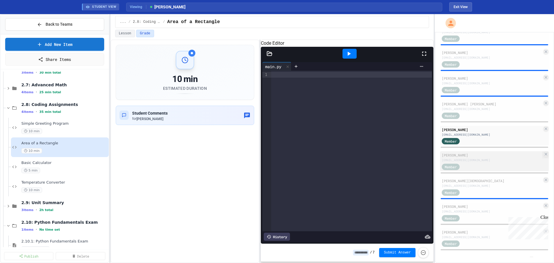
click at [450, 162] on div "56598@stu.lexrich5.org" at bounding box center [491, 160] width 100 height 4
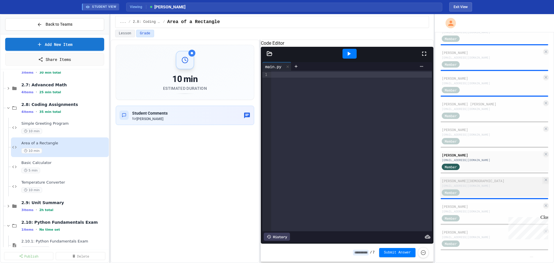
click at [488, 192] on div "Member" at bounding box center [491, 191] width 100 height 7
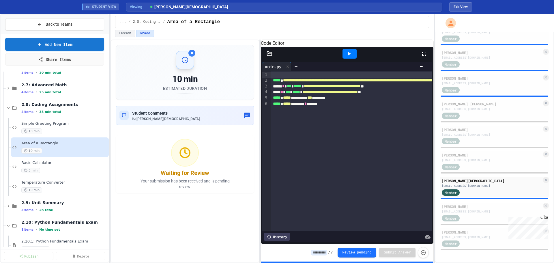
click at [352, 57] on icon at bounding box center [348, 53] width 7 height 7
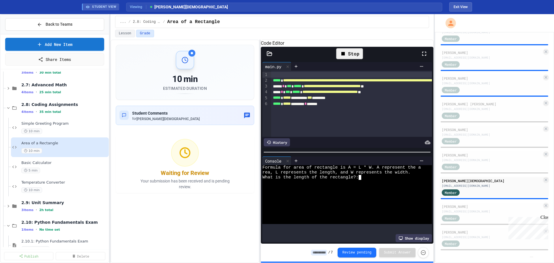
click at [358, 180] on textarea "Terminal input" at bounding box center [359, 177] width 3 height 5
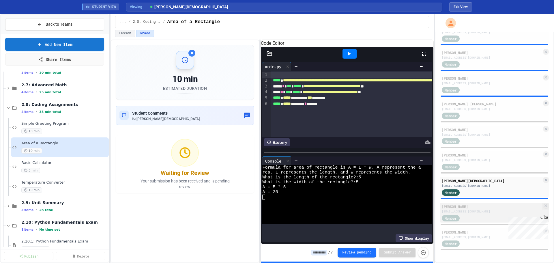
click at [470, 215] on div "Member" at bounding box center [455, 217] width 29 height 7
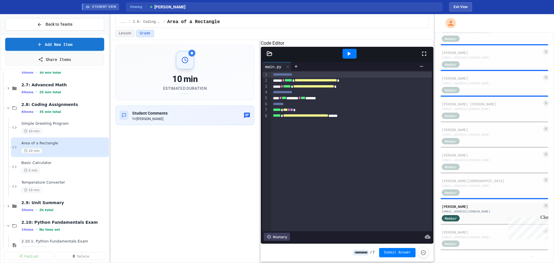
click at [348, 56] on icon at bounding box center [348, 54] width 3 height 4
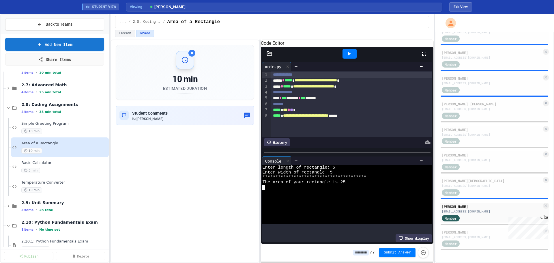
click at [282, 144] on div "History" at bounding box center [277, 142] width 26 height 8
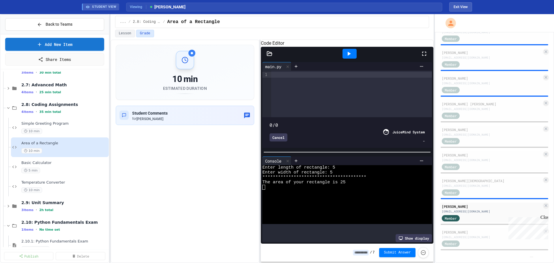
type input "***"
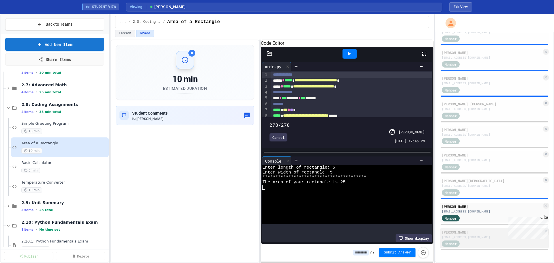
click at [454, 240] on div "Member" at bounding box center [455, 243] width 29 height 7
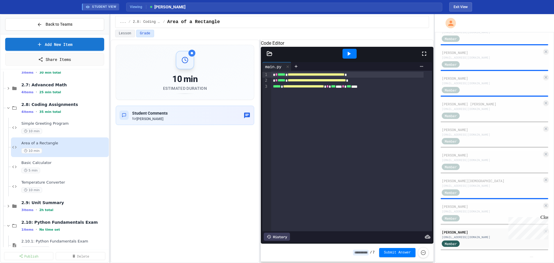
click at [347, 57] on icon at bounding box center [348, 53] width 7 height 7
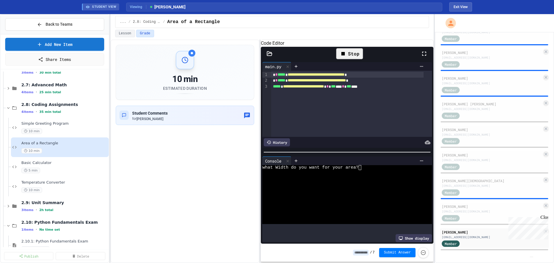
click at [358, 168] on textarea "Terminal input" at bounding box center [359, 167] width 3 height 5
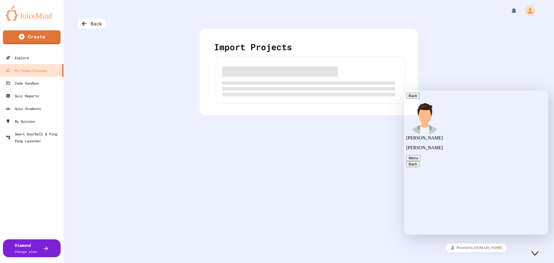
scroll to position [89, 0]
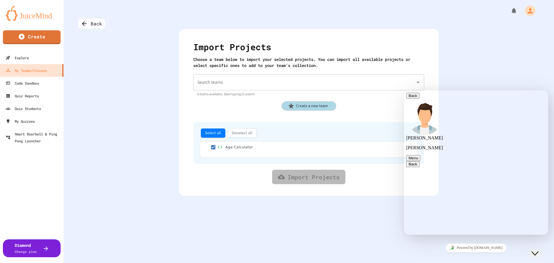
click at [242, 81] on input "Search teams" at bounding box center [304, 82] width 217 height 11
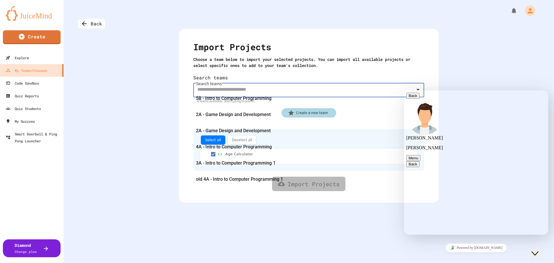
click at [239, 160] on div "3A - Intro to Computer Programming 1" at bounding box center [306, 163] width 231 height 16
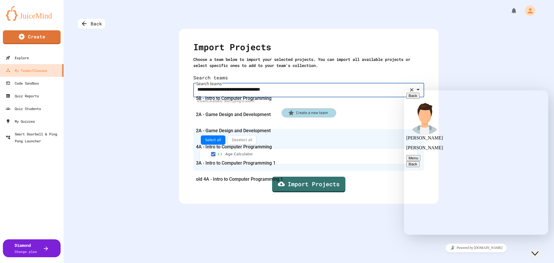
click at [290, 87] on input "**********" at bounding box center [300, 89] width 209 height 11
click at [246, 148] on span "4A - Intro to Computer Programming" at bounding box center [234, 146] width 76 height 9
click at [321, 84] on input "**********" at bounding box center [300, 89] width 209 height 11
type input "*"
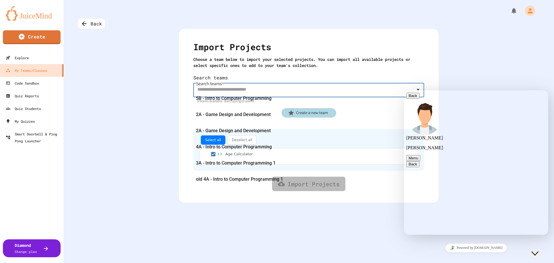
click at [257, 166] on span "3A - Intro to Computer Programming 1" at bounding box center [236, 162] width 80 height 9
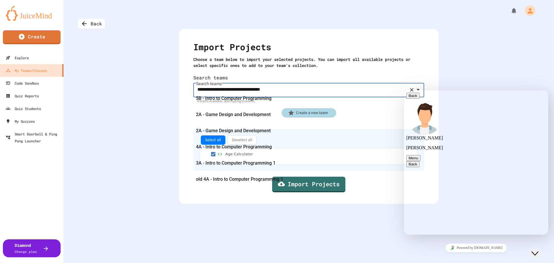
click at [300, 84] on input "**********" at bounding box center [300, 89] width 209 height 11
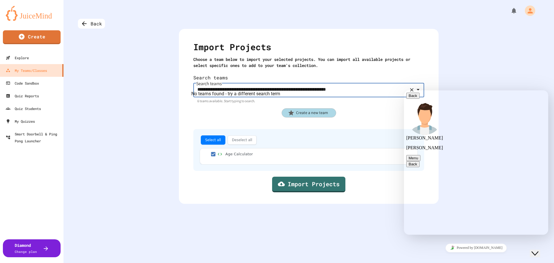
type input "**********"
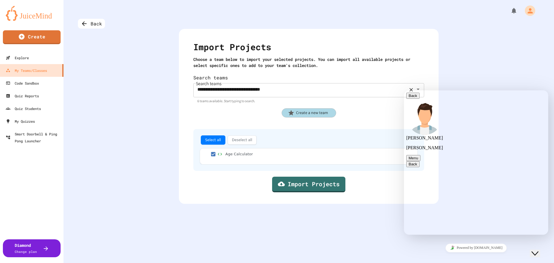
click at [356, 135] on div "Select all Deselect all" at bounding box center [309, 139] width 218 height 9
click at [326, 181] on link "Import Projects" at bounding box center [308, 184] width 72 height 16
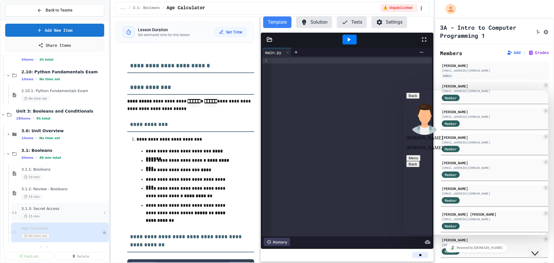
scroll to position [259, 0]
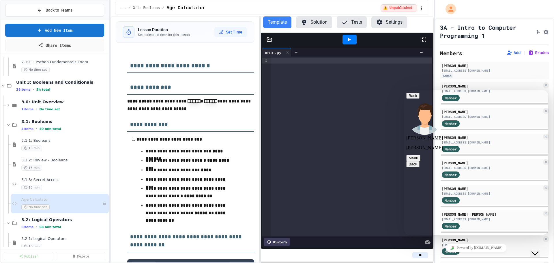
click at [129, 67] on h3 "**********" at bounding box center [190, 63] width 127 height 19
click at [93, 162] on span "3.1.2: Review - Booleans" at bounding box center [61, 160] width 80 height 5
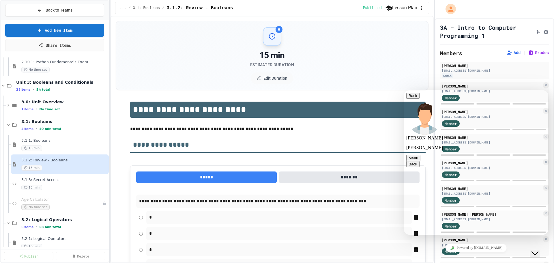
click at [72, 197] on span "Age Calculator" at bounding box center [61, 199] width 81 height 5
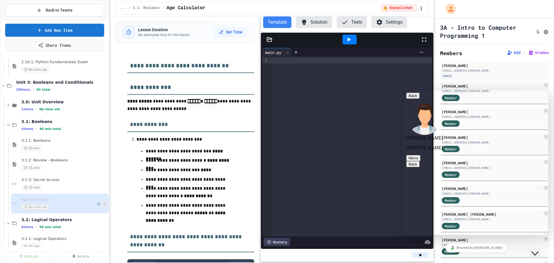
click at [103, 204] on icon at bounding box center [104, 203] width 3 height 3
click at [97, 214] on button "Rename" at bounding box center [89, 214] width 44 height 10
type input "**********"
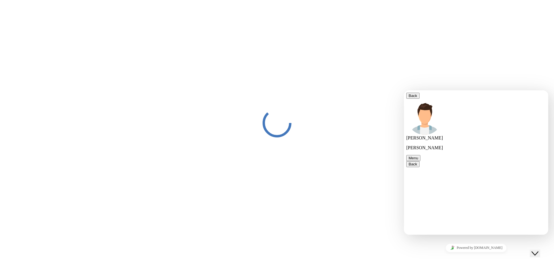
scroll to position [89, 0]
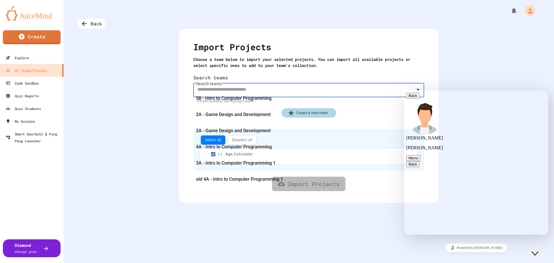
click at [284, 84] on input "Search teams" at bounding box center [304, 89] width 217 height 11
click at [238, 149] on span "4A - Intro to Computer Programming" at bounding box center [234, 146] width 76 height 9
type input "**********"
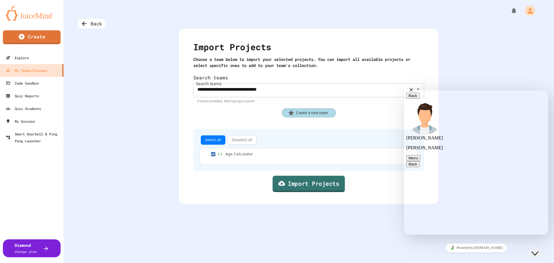
click at [291, 179] on link "Import Projects" at bounding box center [308, 184] width 72 height 16
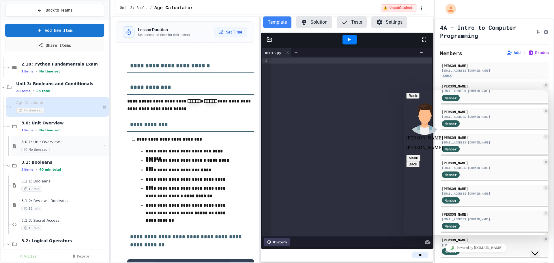
scroll to position [895, 0]
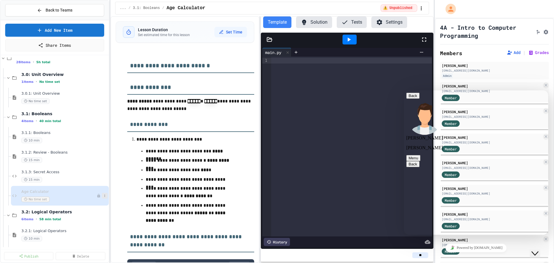
click at [103, 197] on icon at bounding box center [104, 195] width 3 height 3
click at [101, 208] on button "Rename" at bounding box center [89, 206] width 44 height 10
click at [24, 194] on input "**********" at bounding box center [58, 193] width 76 height 8
type input "**********"
click at [130, 70] on h3 "**********" at bounding box center [190, 63] width 127 height 19
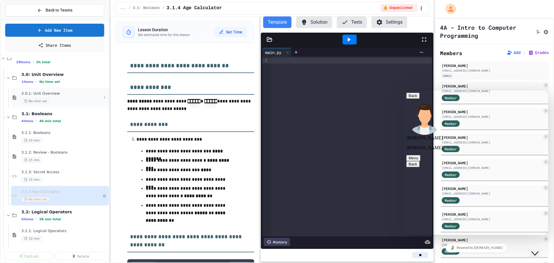
click at [68, 99] on div "No time set" at bounding box center [61, 100] width 80 height 5
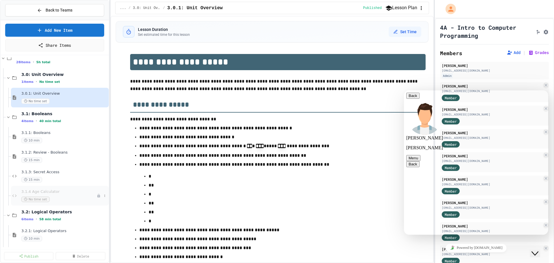
click at [65, 189] on div "3.1.4 Age Calculator No time set" at bounding box center [60, 196] width 98 height 20
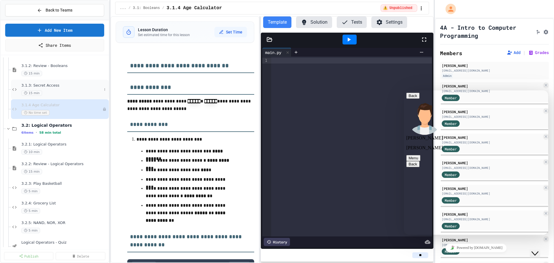
scroll to position [1010, 0]
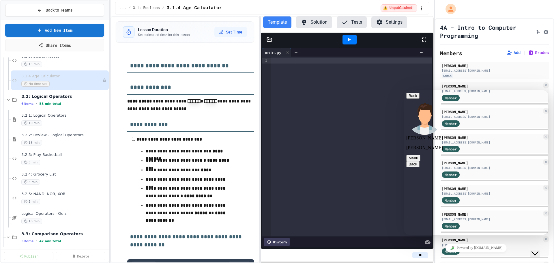
click at [51, 177] on div "3.2.4: Grocery List 5 min" at bounding box center [64, 178] width 86 height 13
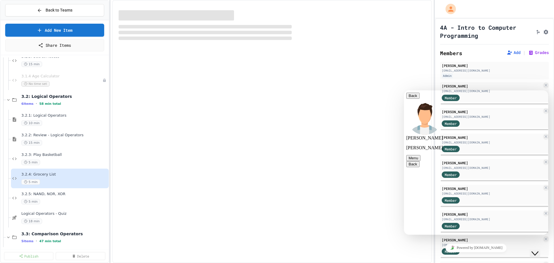
select select "***"
select select "*******"
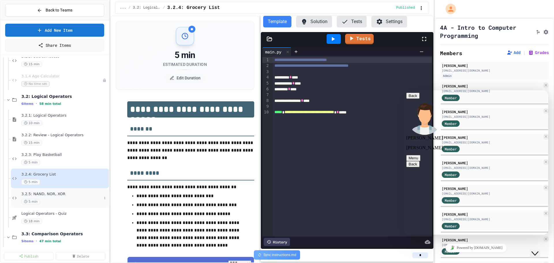
click at [47, 192] on span "3.2.5: NAND, NOR, XOR" at bounding box center [61, 193] width 80 height 5
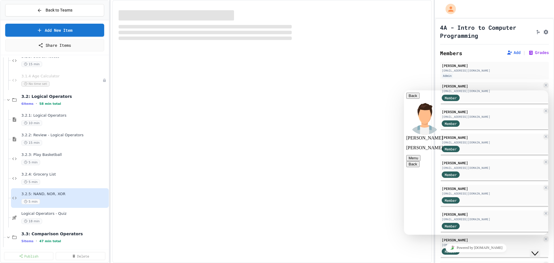
select select "*******"
select select "***"
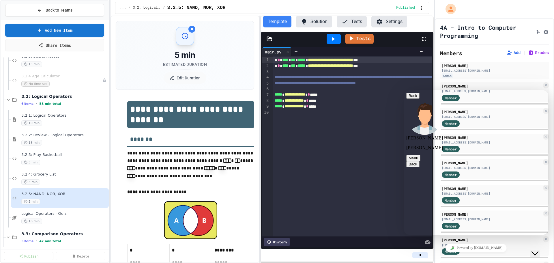
click at [414, 99] on button "Back" at bounding box center [412, 96] width 13 height 6
click at [366, 251] on div "*" at bounding box center [347, 255] width 172 height 13
click at [355, 6] on div "... / 3.2: Logical Operators / 3.2.5: NAND, NOR, XOR" at bounding box center [257, 7] width 274 height 7
